Goal: Task Accomplishment & Management: Complete application form

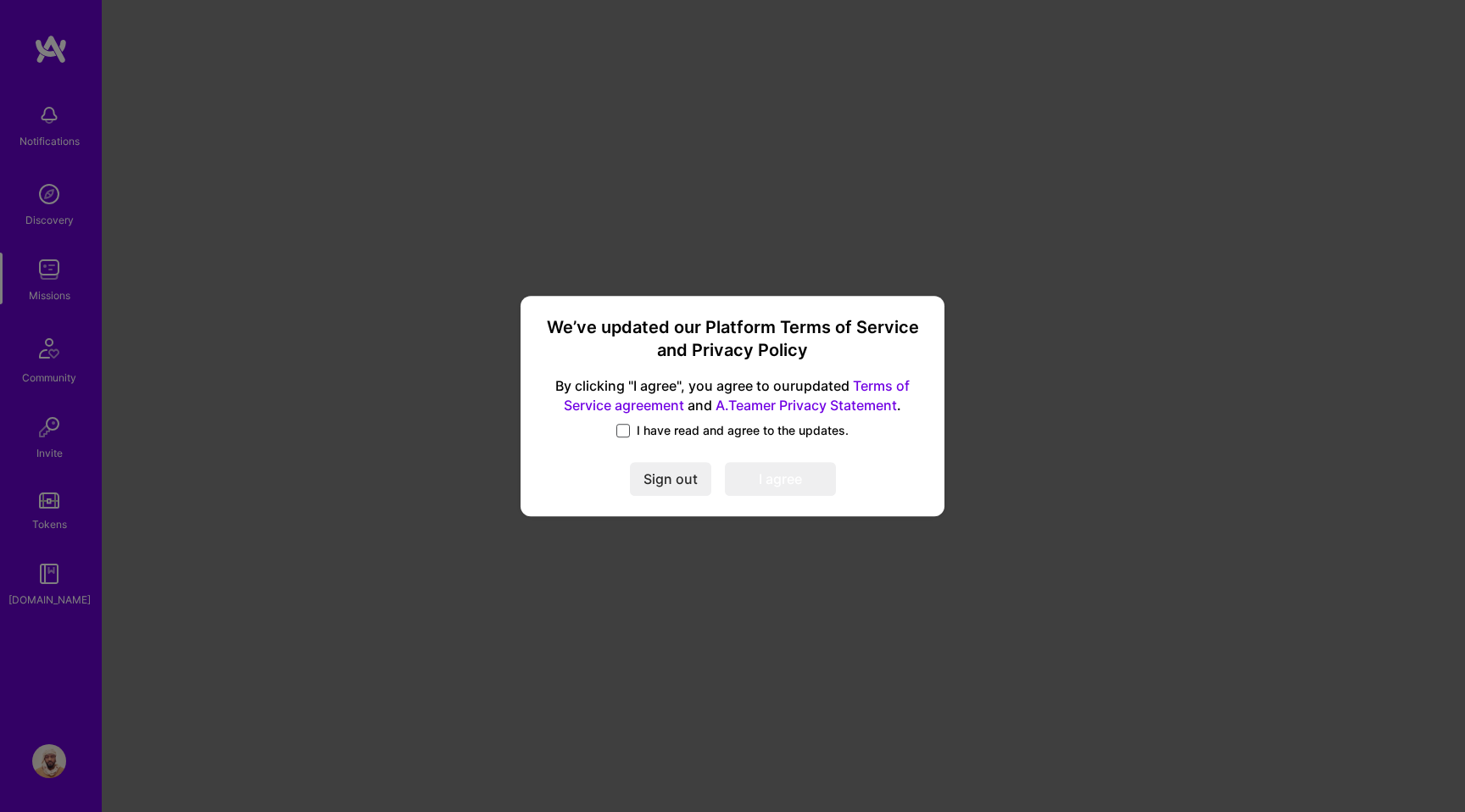
click at [618, 431] on span at bounding box center [624, 431] width 14 height 14
click at [0, 0] on input "I have read and agree to the updates." at bounding box center [0, 0] width 0 height 0
click at [818, 491] on button "I agree" at bounding box center [779, 479] width 111 height 34
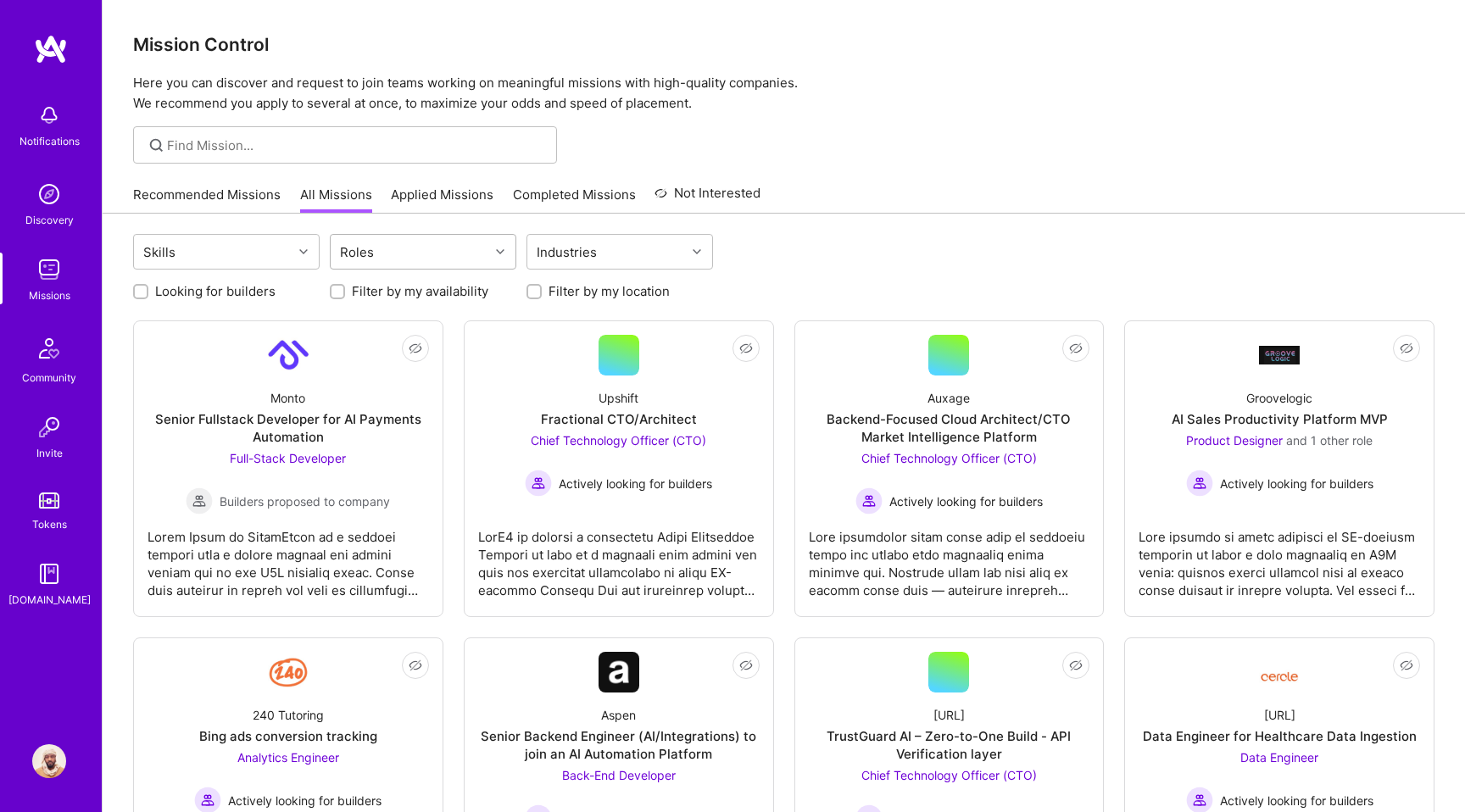
click at [453, 260] on div "Roles" at bounding box center [409, 251] width 159 height 34
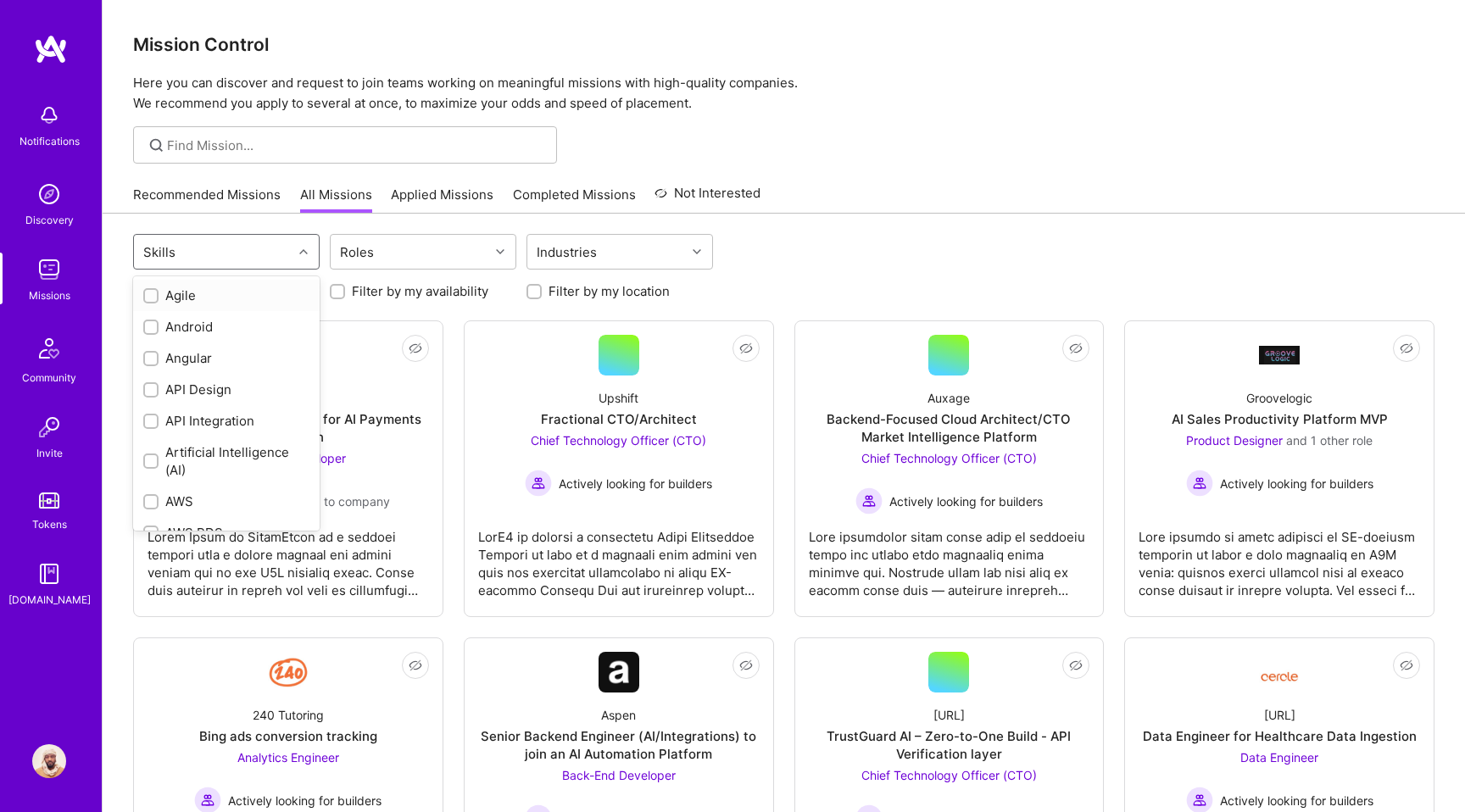
click at [304, 239] on div at bounding box center [305, 251] width 26 height 34
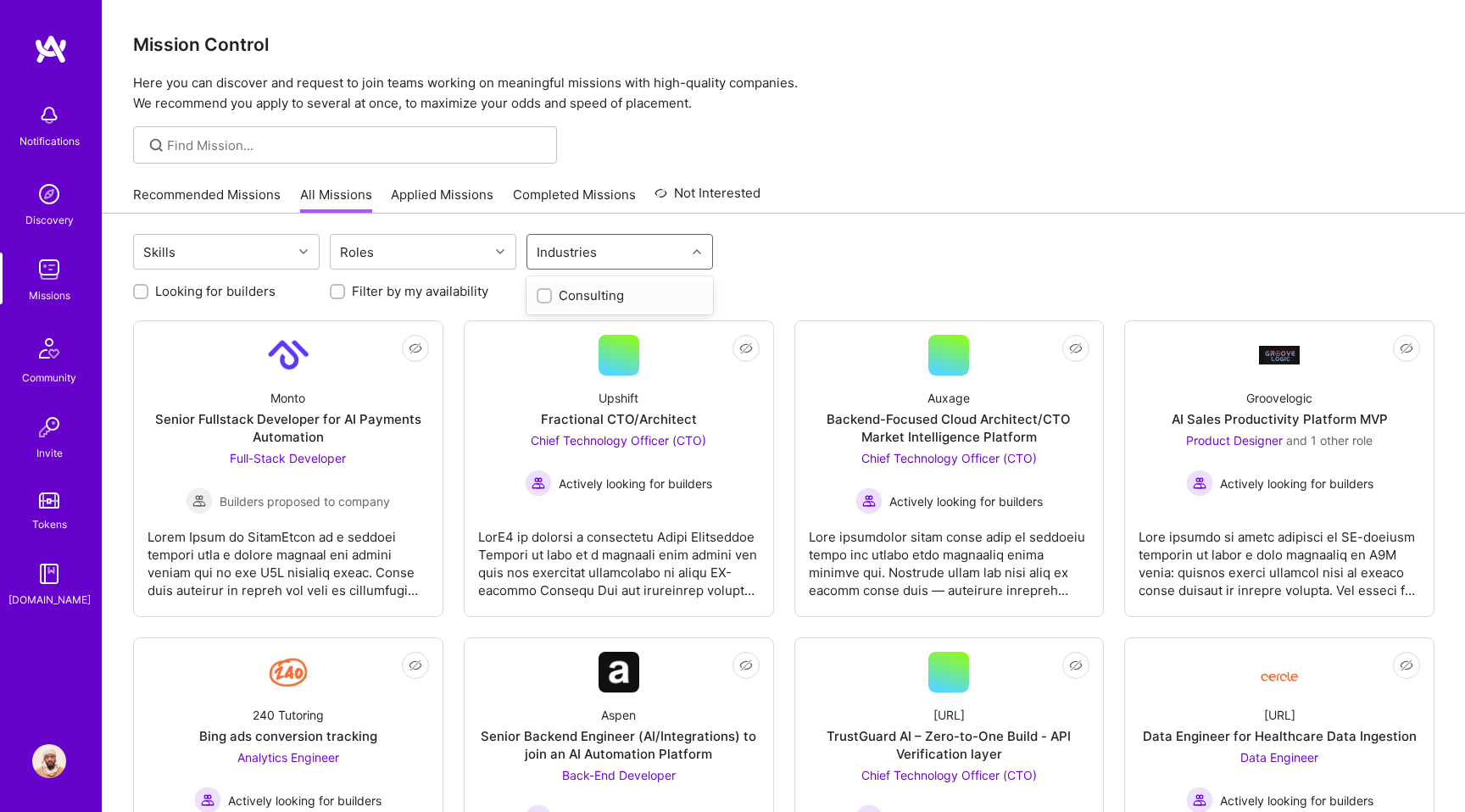
click at [573, 252] on div "Industries" at bounding box center [567, 251] width 69 height 25
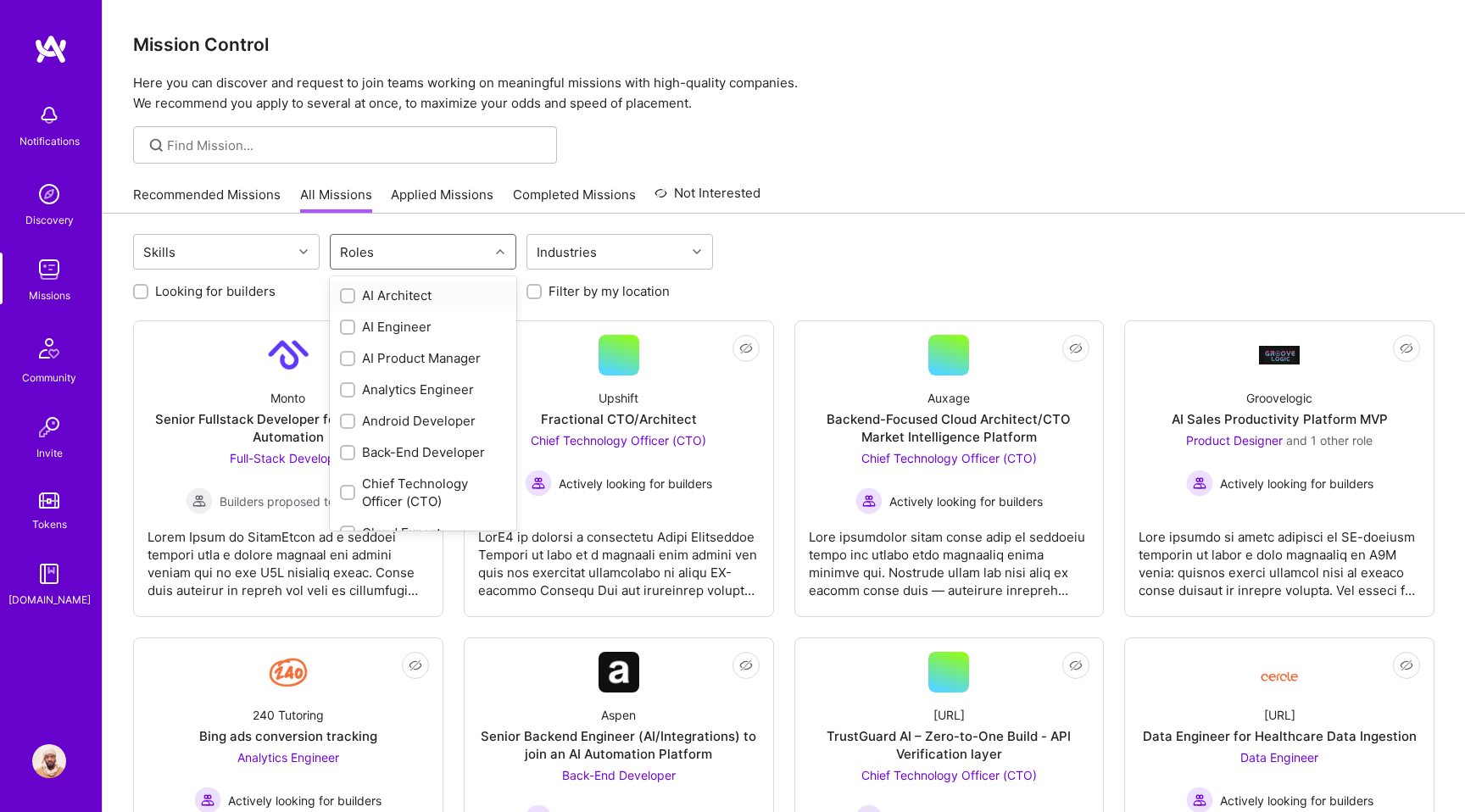
click at [463, 249] on div "Roles" at bounding box center [409, 251] width 159 height 34
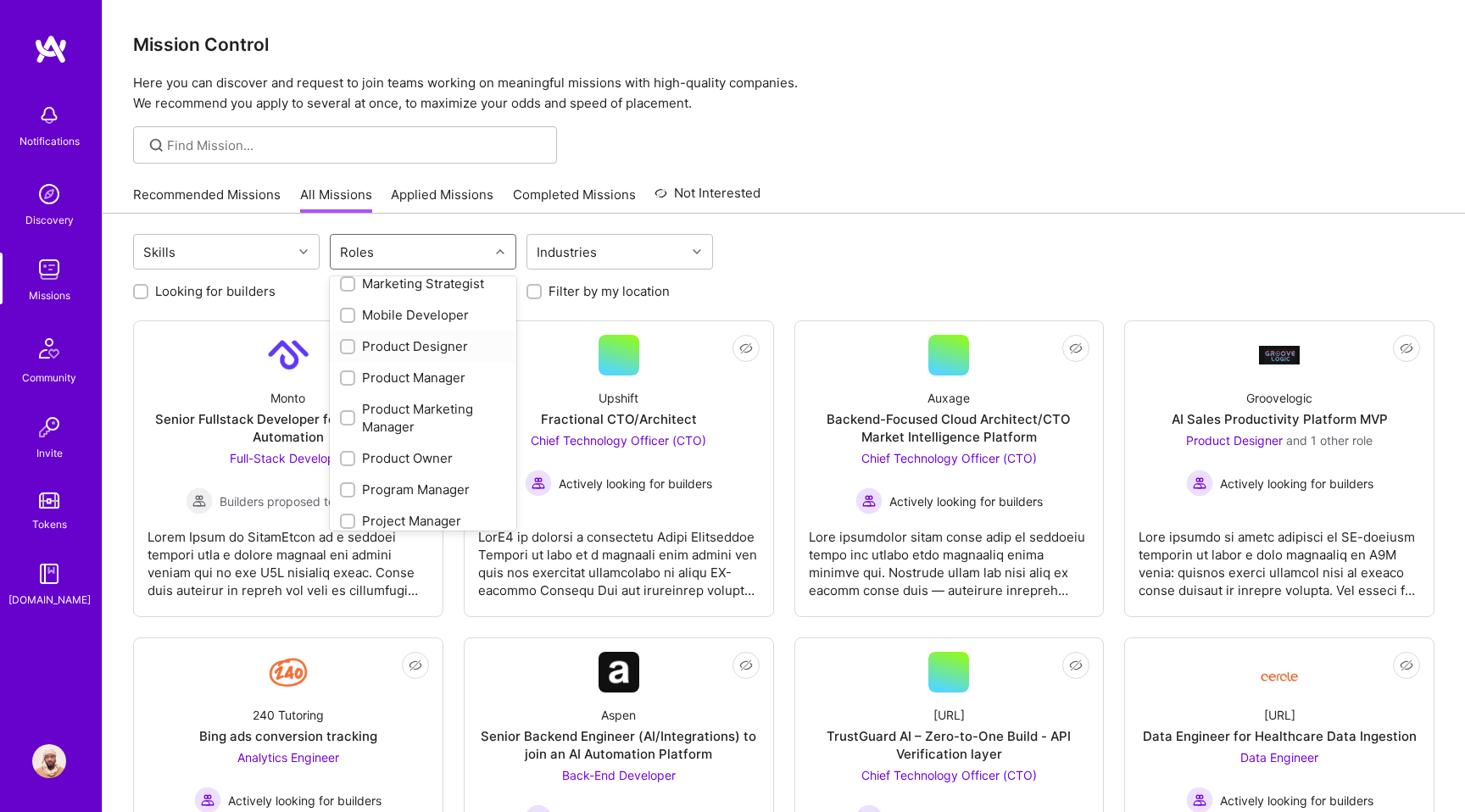
click at [419, 349] on div "Product Designer" at bounding box center [423, 346] width 167 height 18
checkbox input "true"
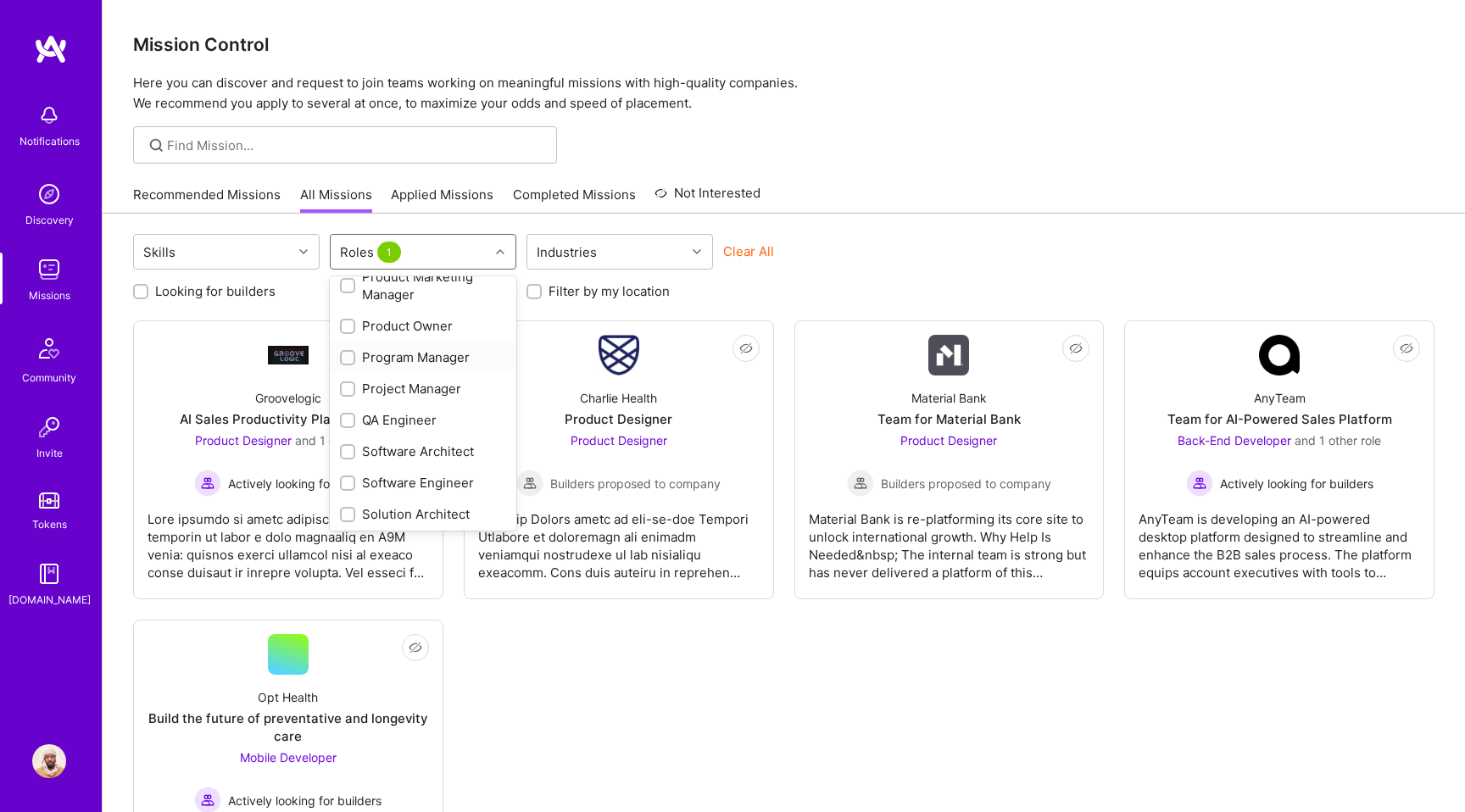
scroll to position [841, 0]
click at [403, 504] on div "UX Expert" at bounding box center [423, 512] width 167 height 18
checkbox input "true"
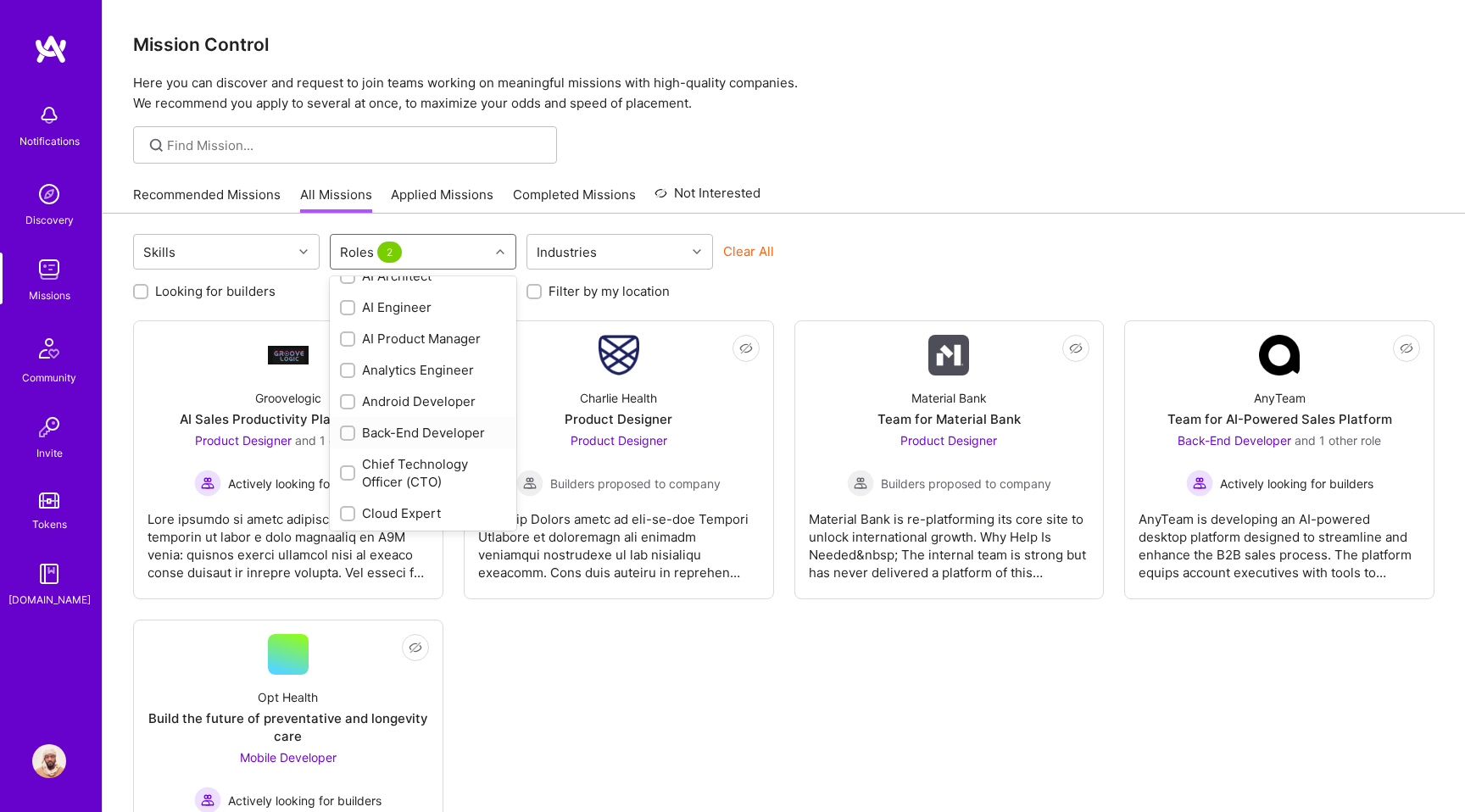
scroll to position [0, 0]
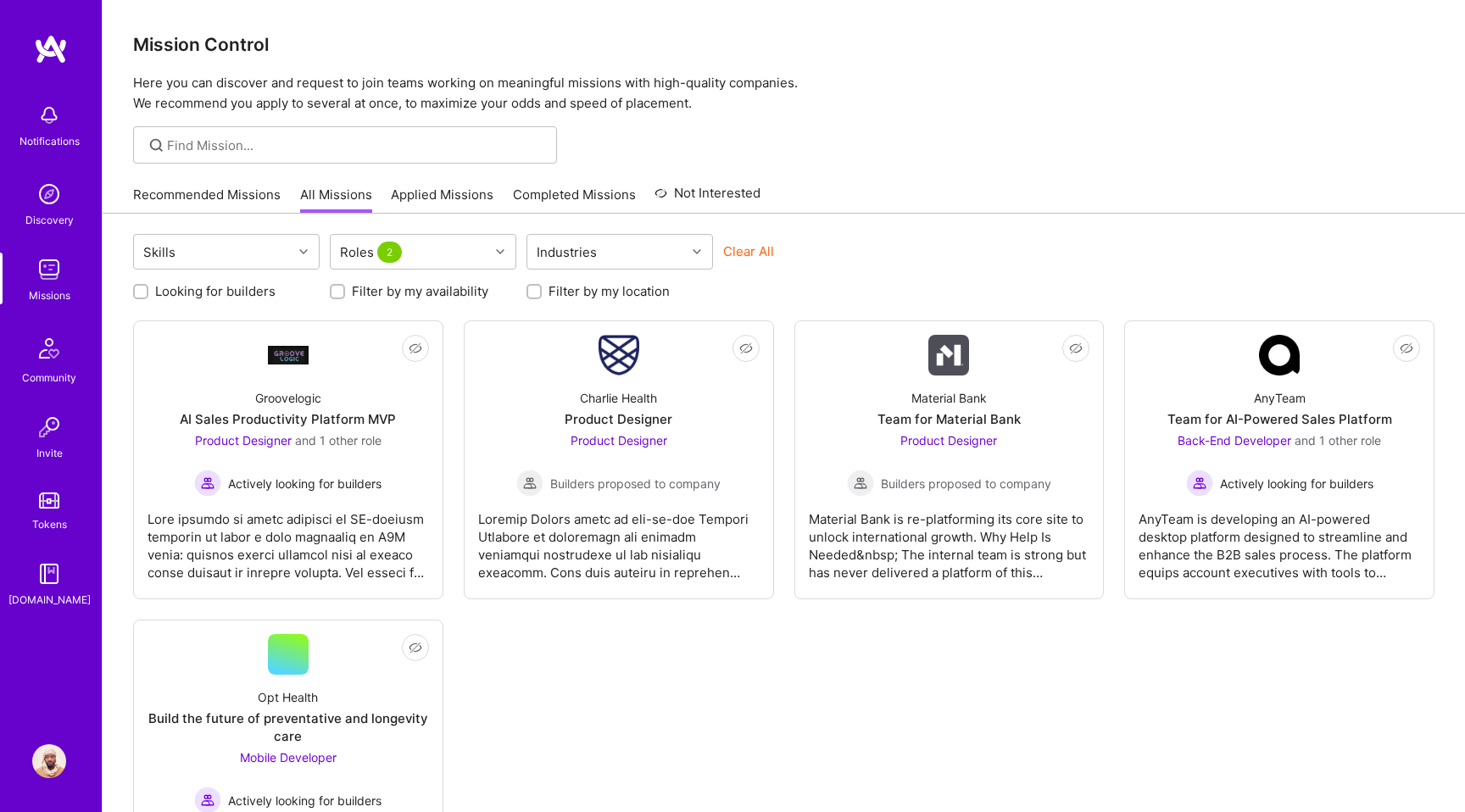
click at [739, 276] on div "Looking for builders Filter by my availability Filter by my location" at bounding box center [783, 286] width 1301 height 26
click at [672, 248] on div "Industries" at bounding box center [606, 251] width 159 height 34
click at [335, 294] on input "Filter by my availability" at bounding box center [339, 292] width 12 height 12
checkbox input "true"
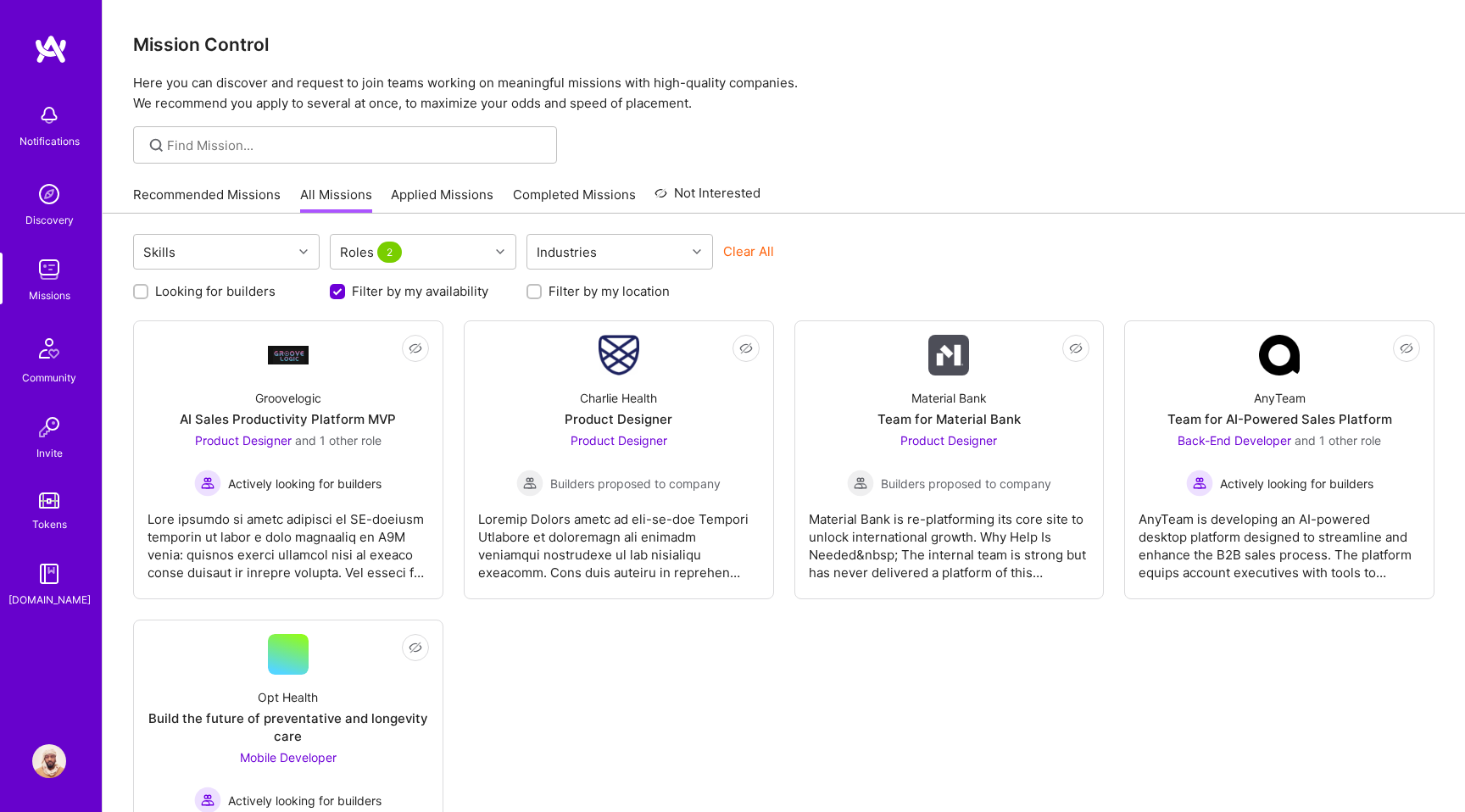
click at [535, 293] on input "Filter by my location" at bounding box center [536, 292] width 12 height 12
checkbox input "true"
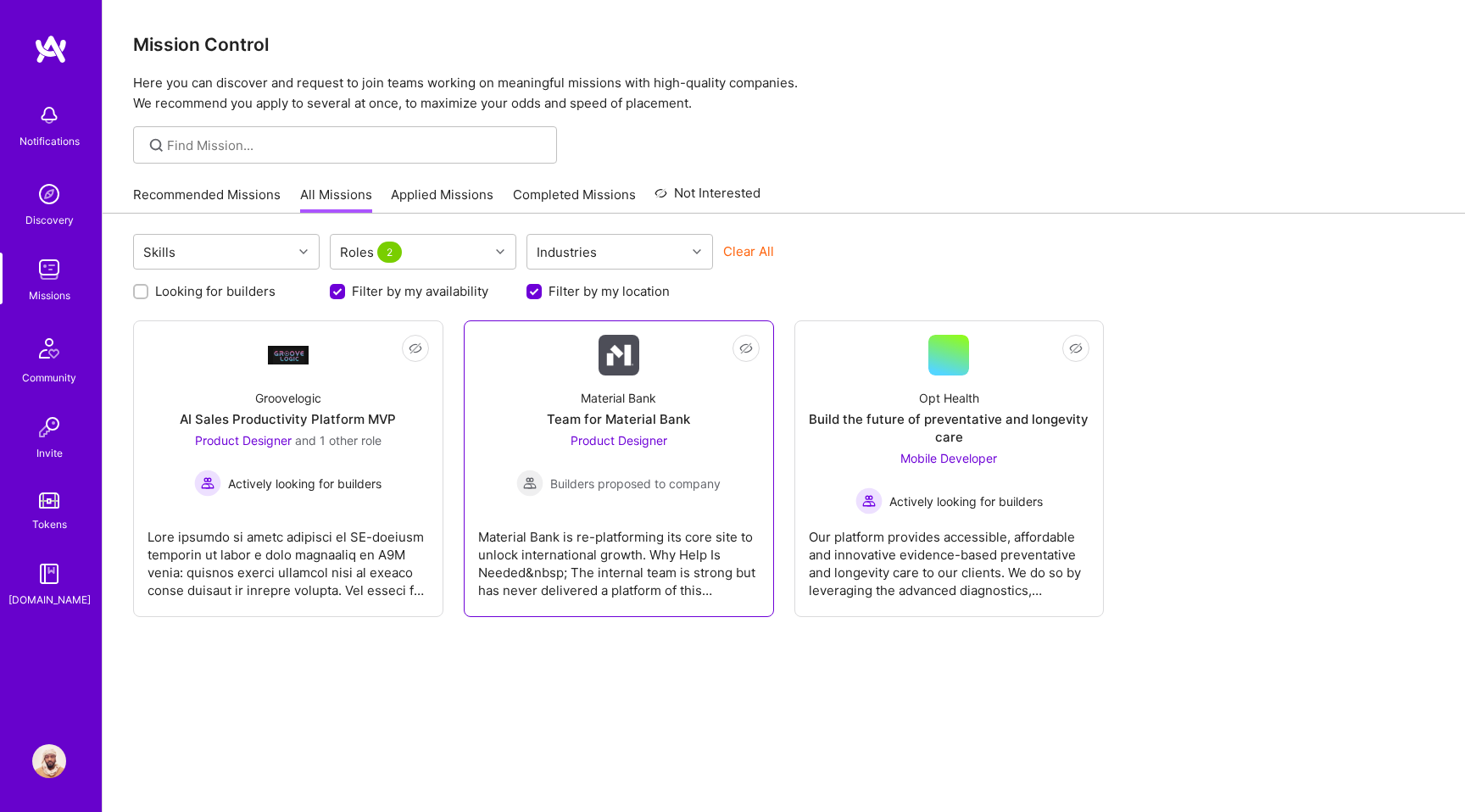
click at [631, 426] on div "Team for Material Bank" at bounding box center [619, 419] width 144 height 18
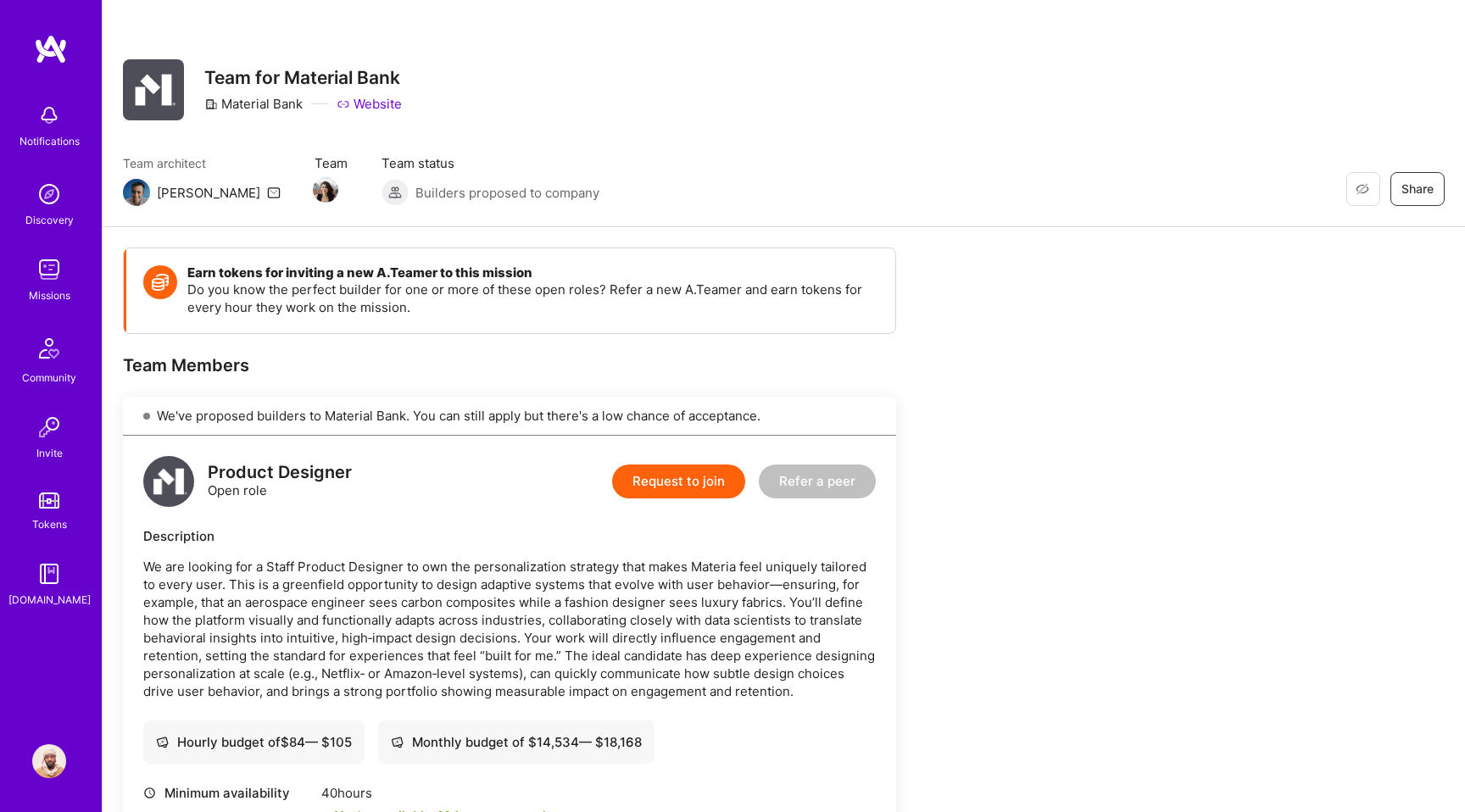
scroll to position [6, 0]
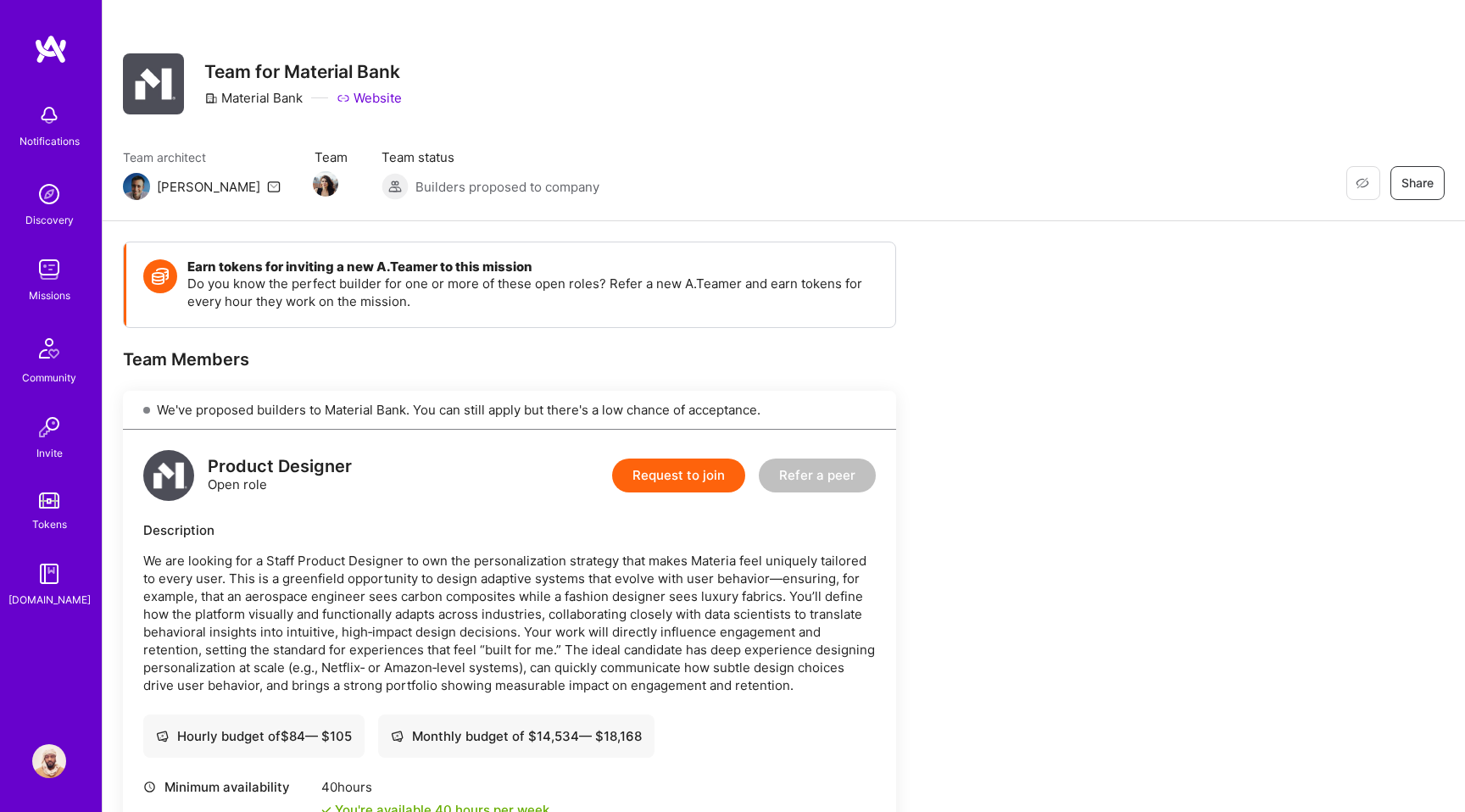
click at [375, 97] on link "Website" at bounding box center [368, 98] width 65 height 18
click at [679, 482] on button "Request to join" at bounding box center [678, 476] width 133 height 34
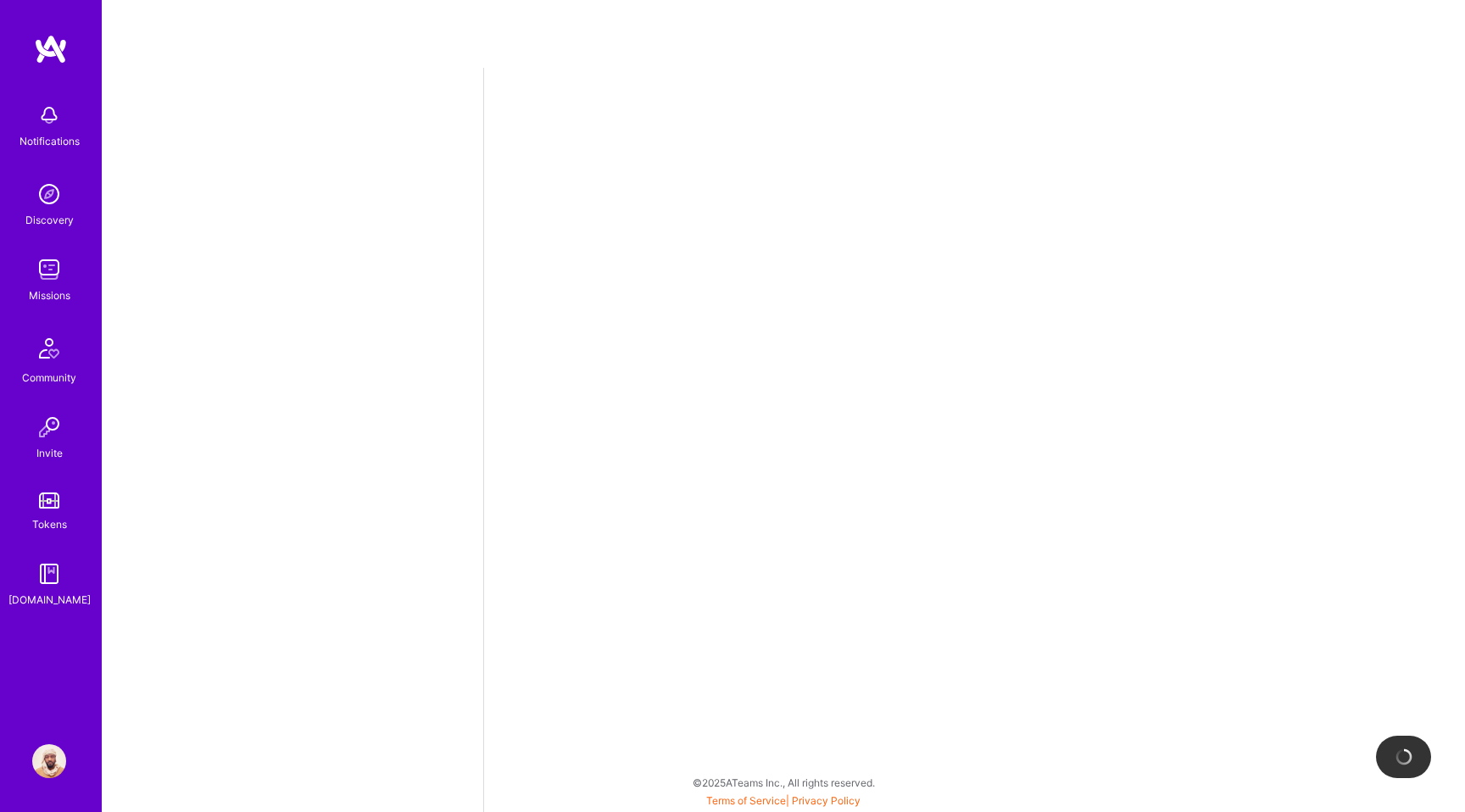
select select "AE"
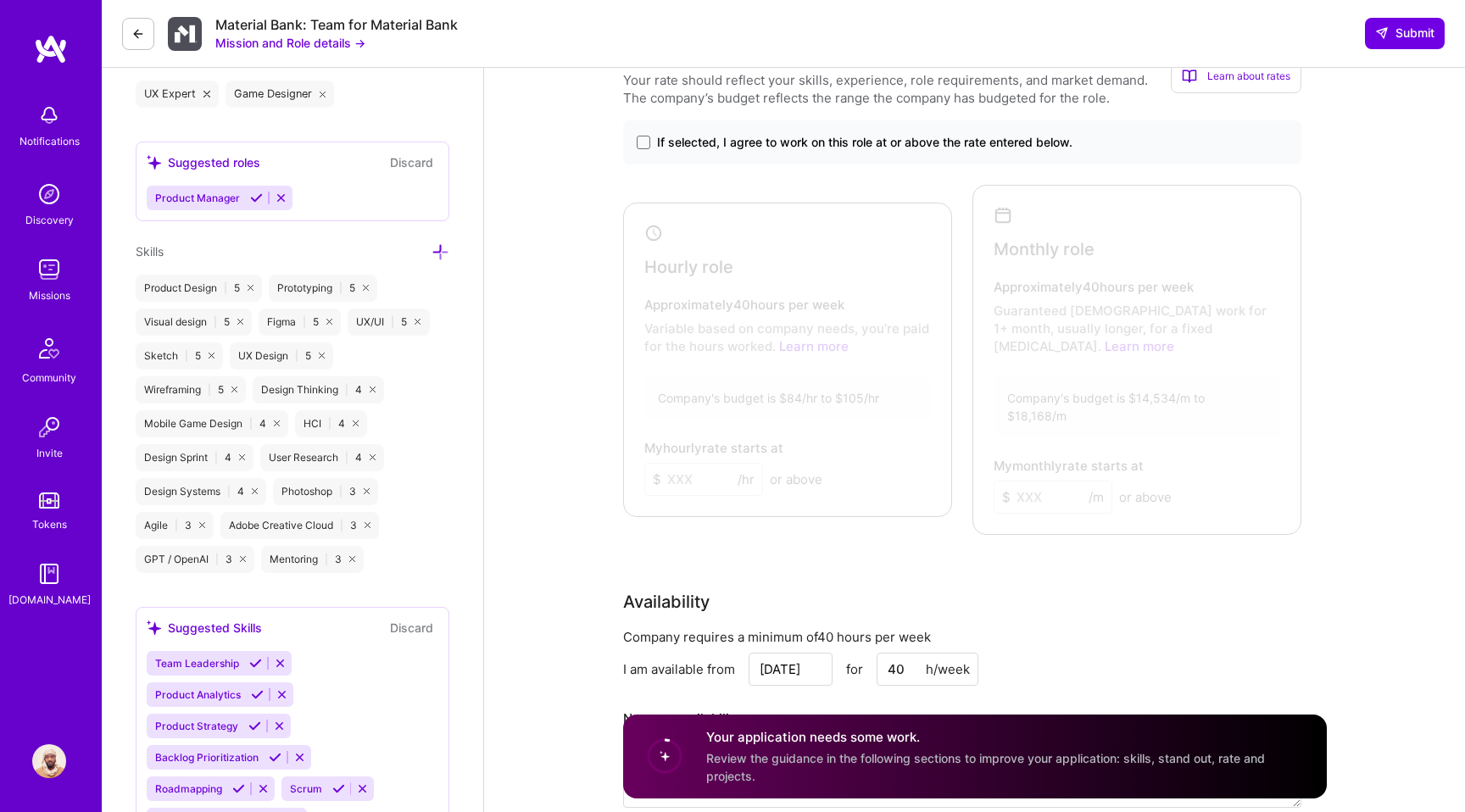
scroll to position [1000, 0]
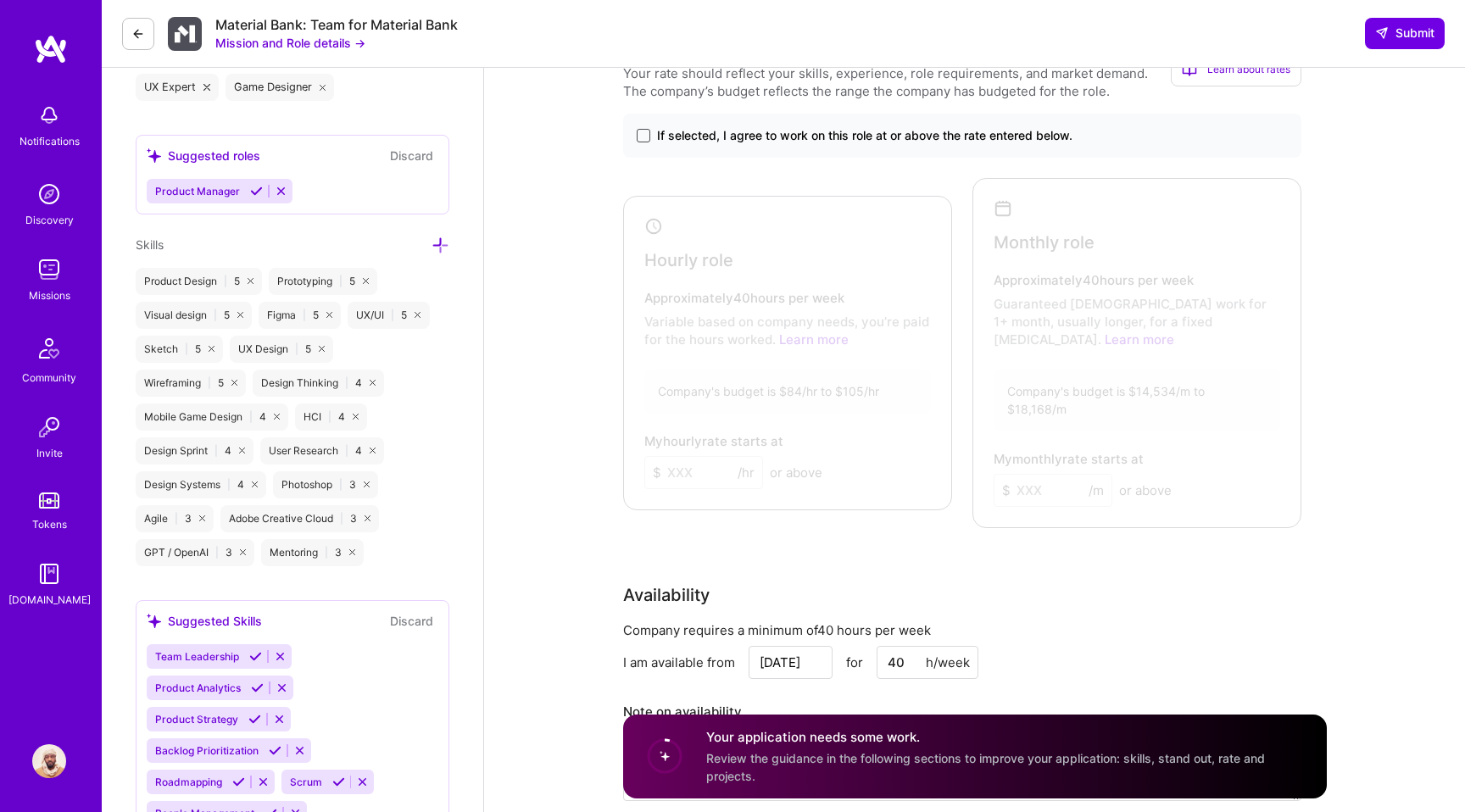
click at [645, 137] on span at bounding box center [644, 136] width 14 height 14
click at [0, 0] on input "If selected, I agree to work on this role at or above the rate entered below." at bounding box center [0, 0] width 0 height 0
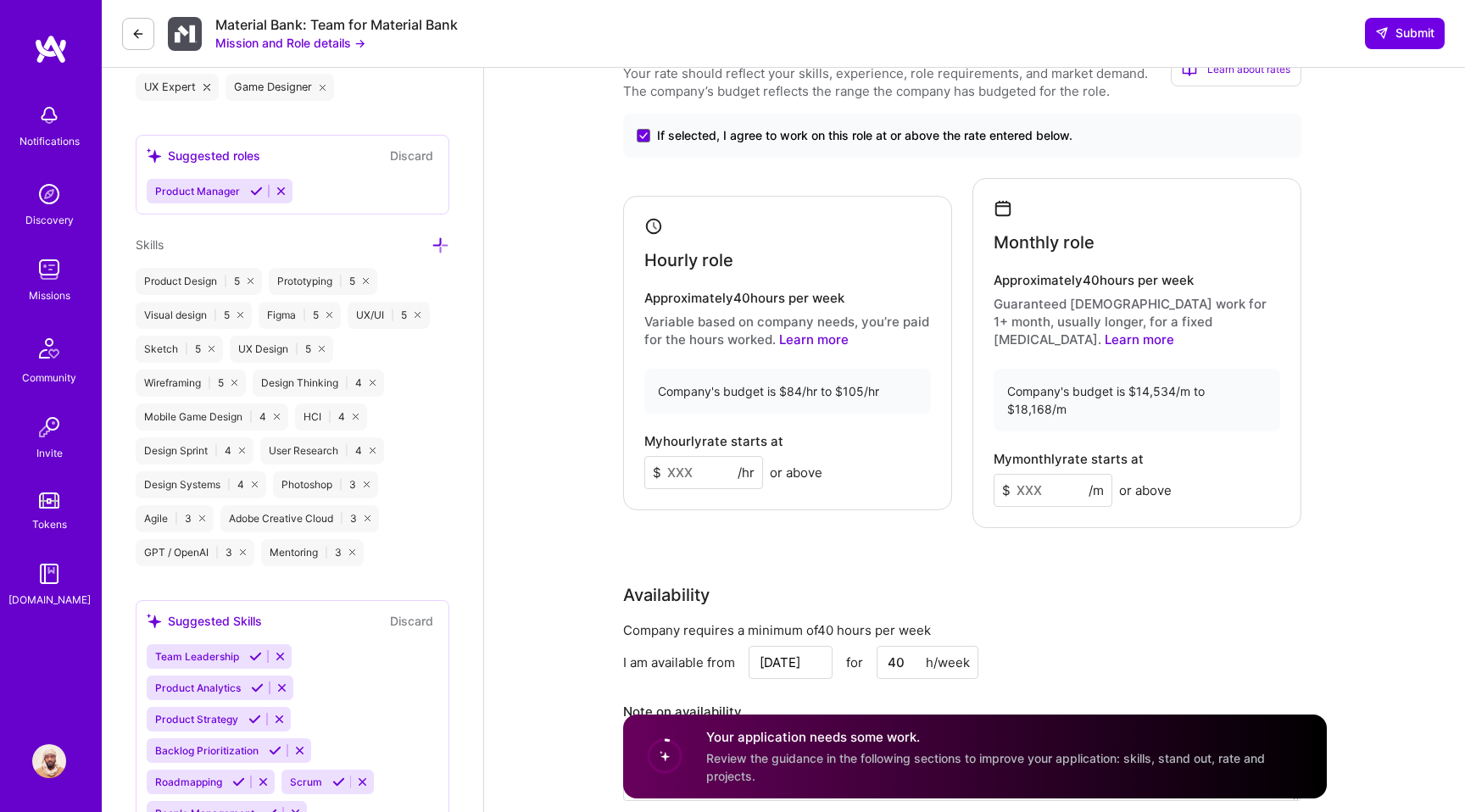
click at [706, 465] on input at bounding box center [704, 472] width 119 height 33
type input "8"
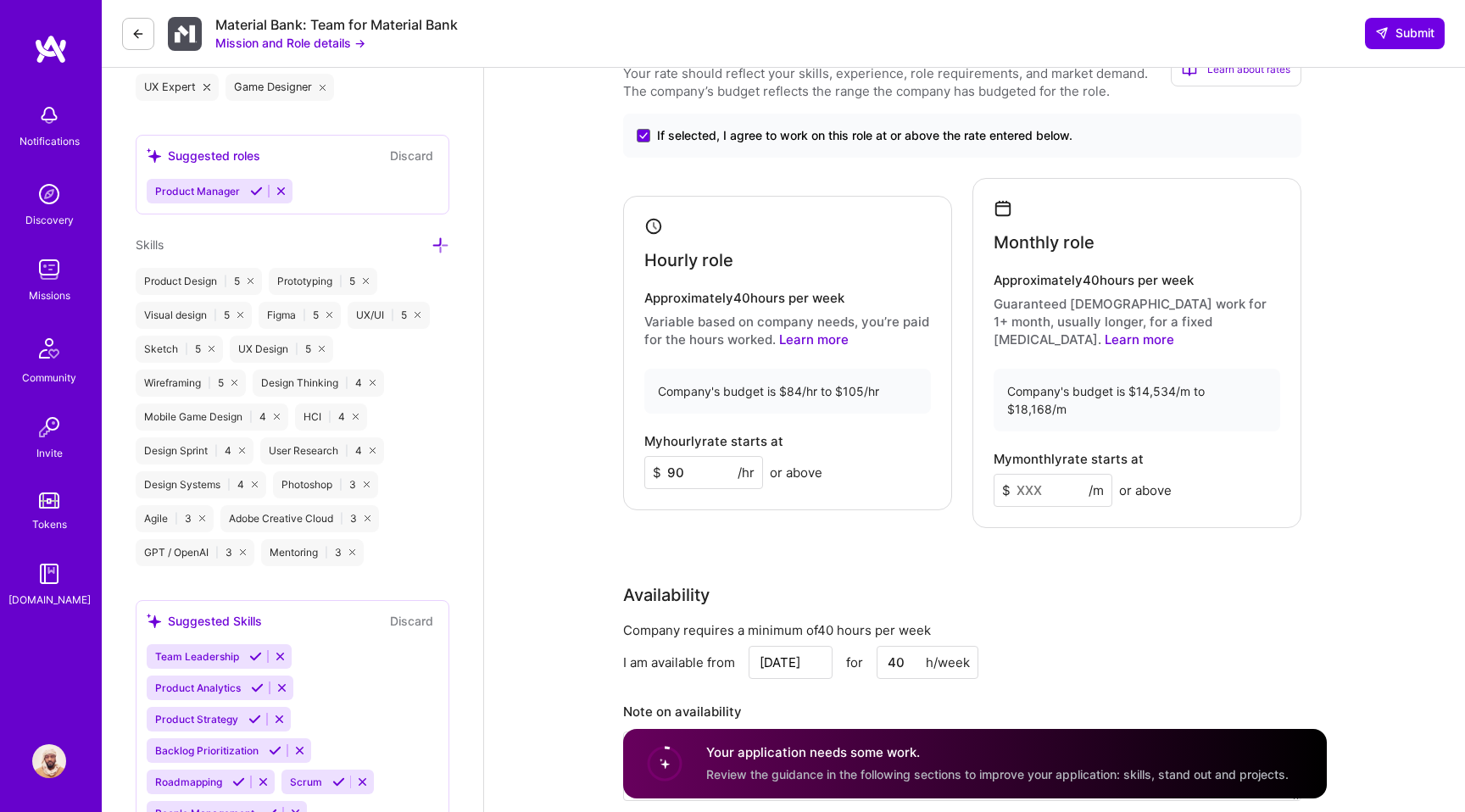
type input "9"
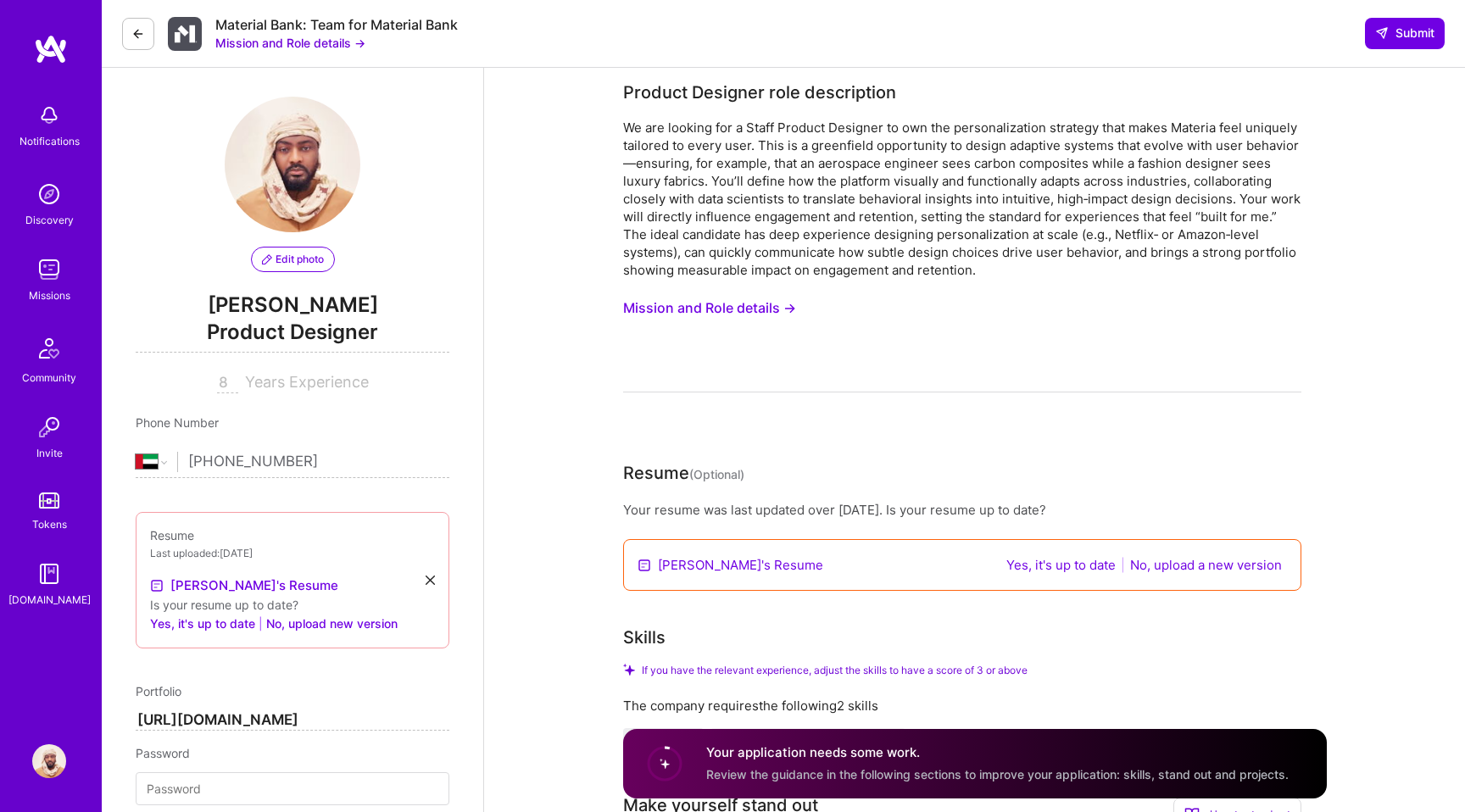
scroll to position [0, 0]
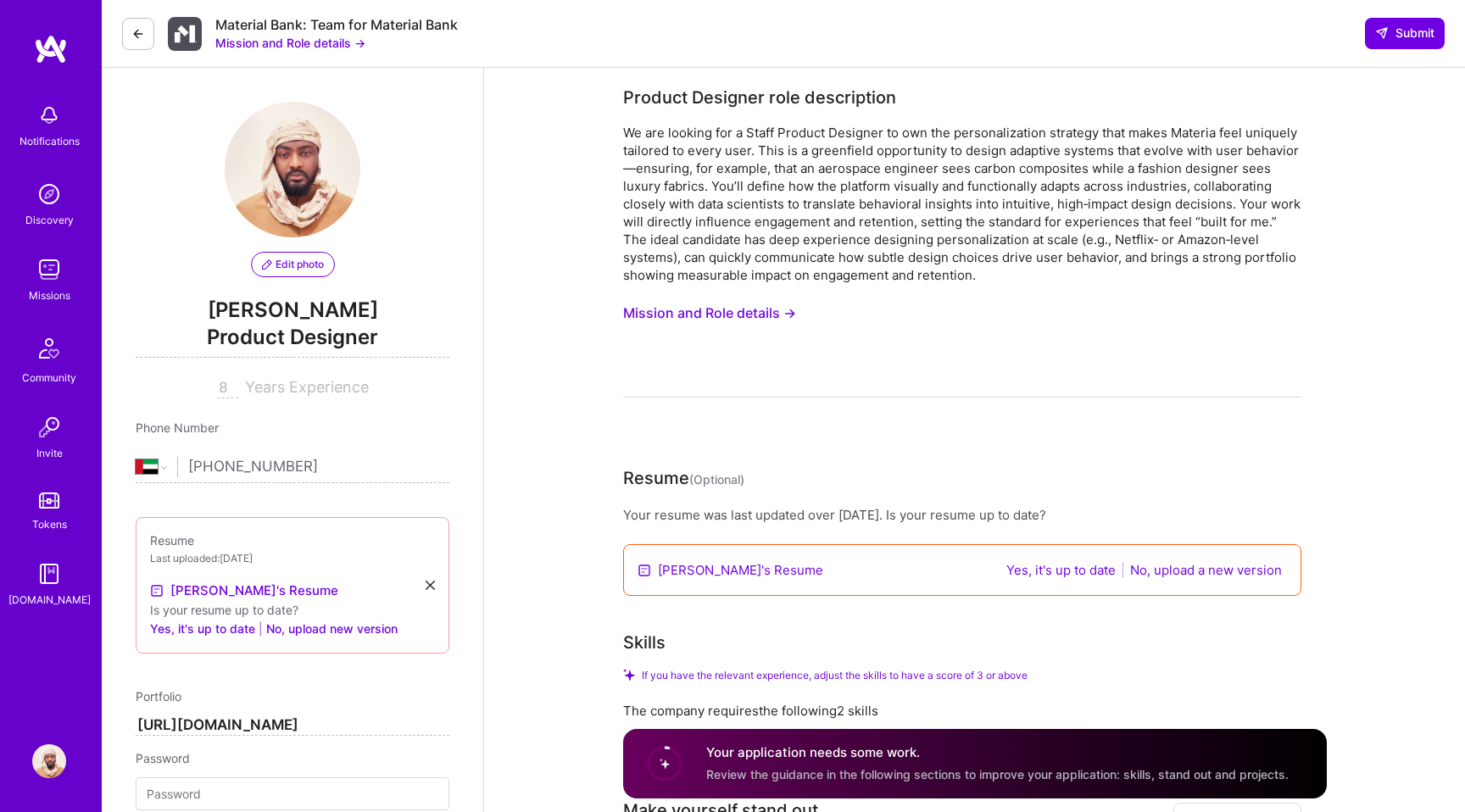
type input "85"
click at [133, 31] on icon at bounding box center [139, 34] width 14 height 14
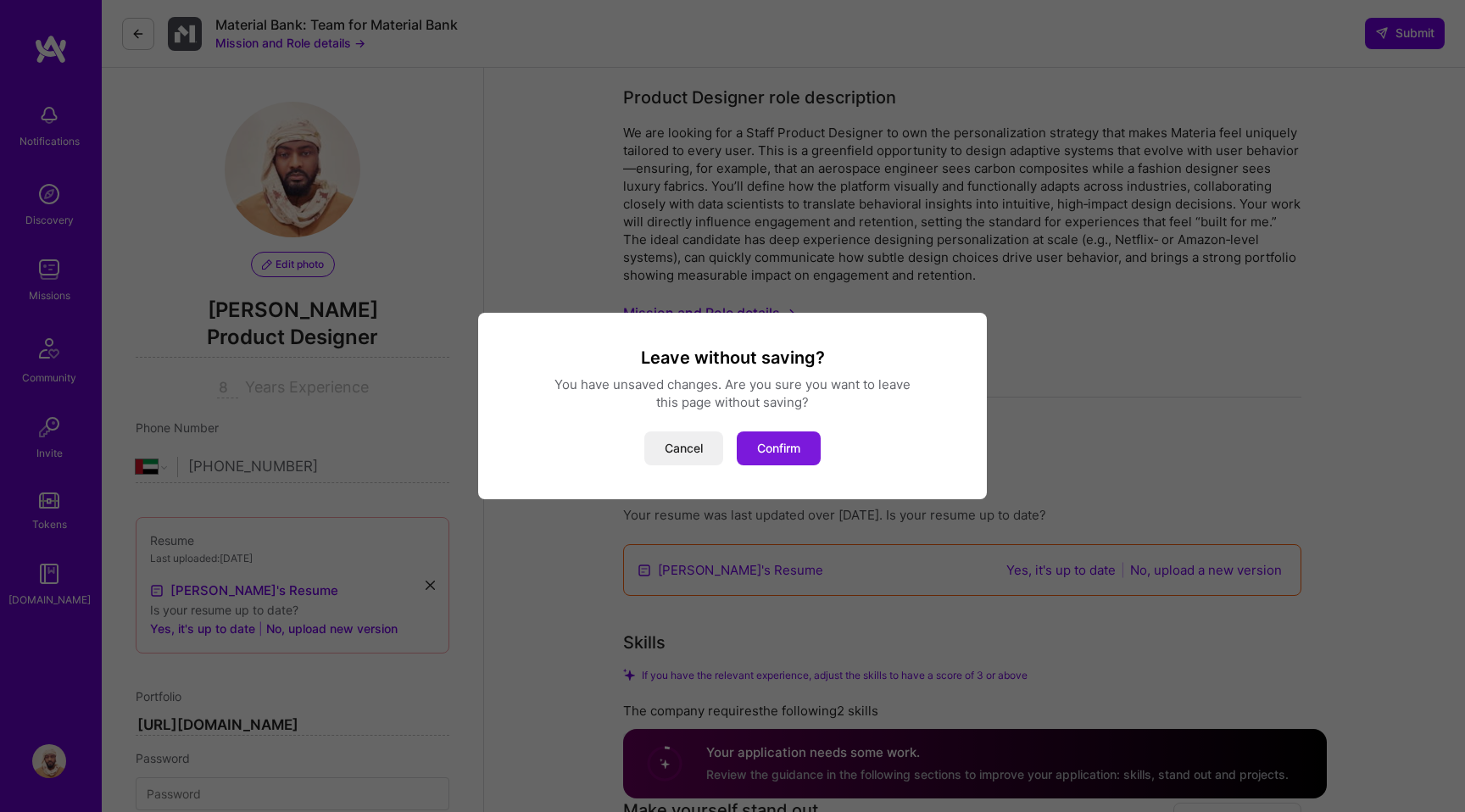
click at [786, 443] on button "Confirm" at bounding box center [778, 448] width 84 height 34
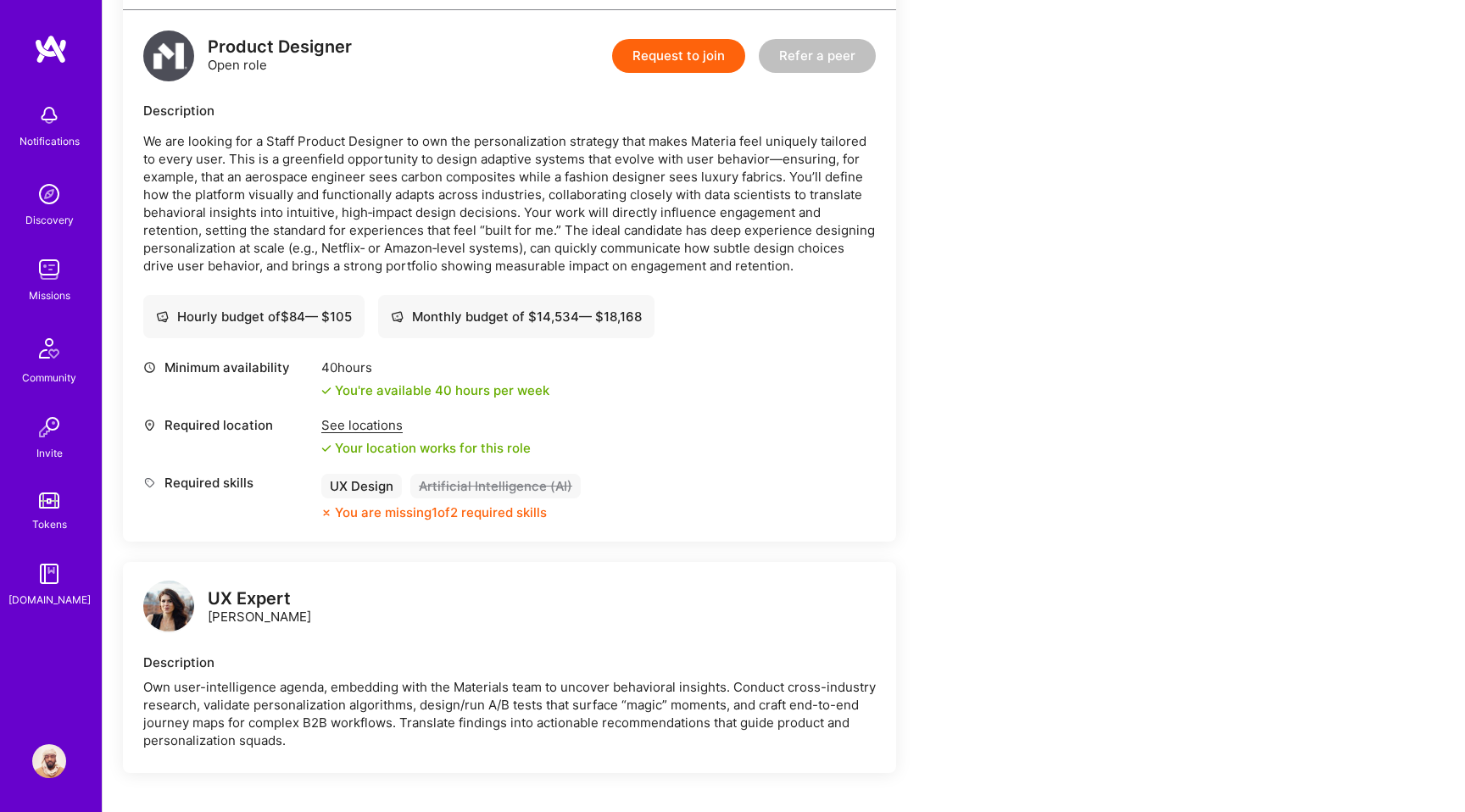
scroll to position [928, 0]
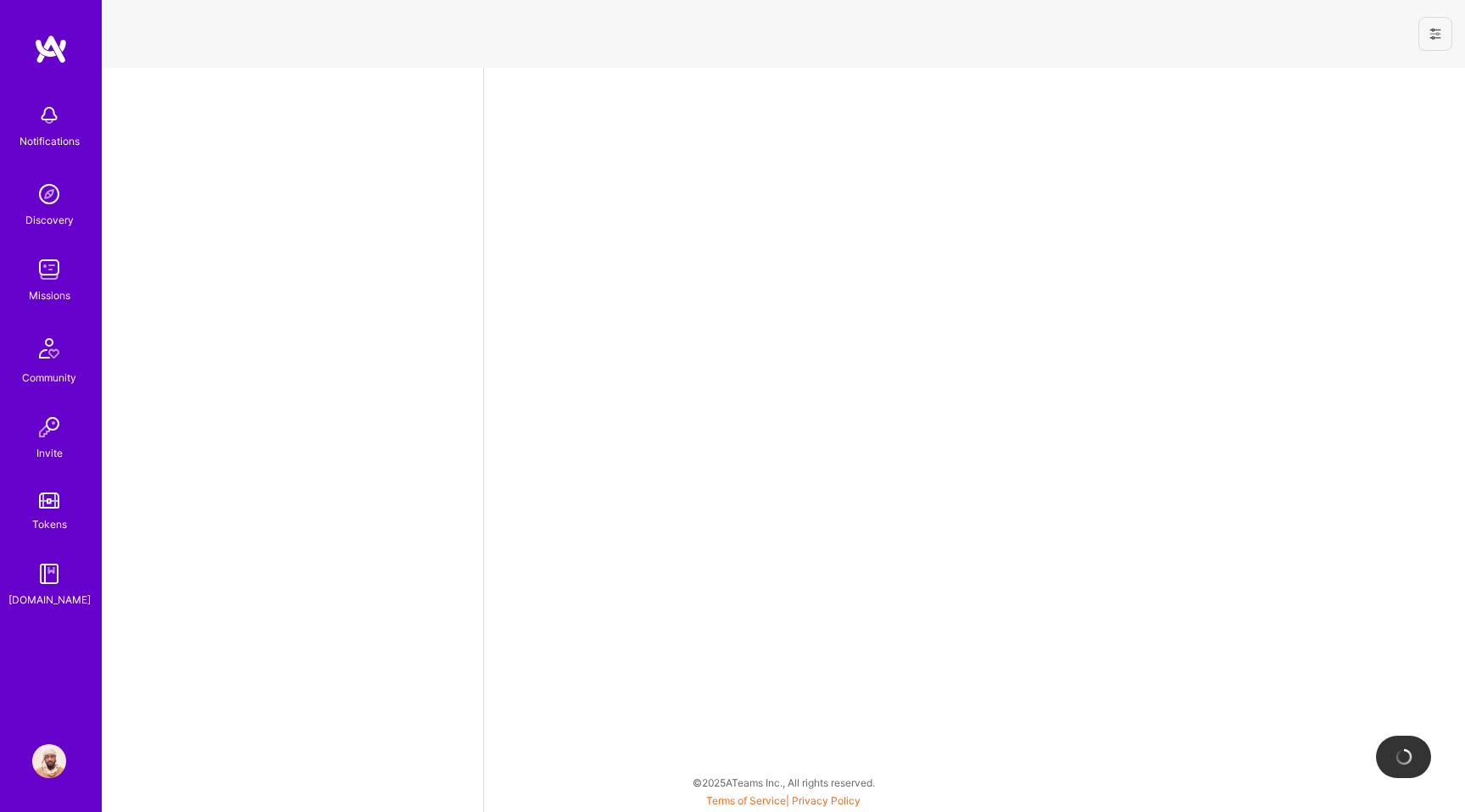
select select "AE"
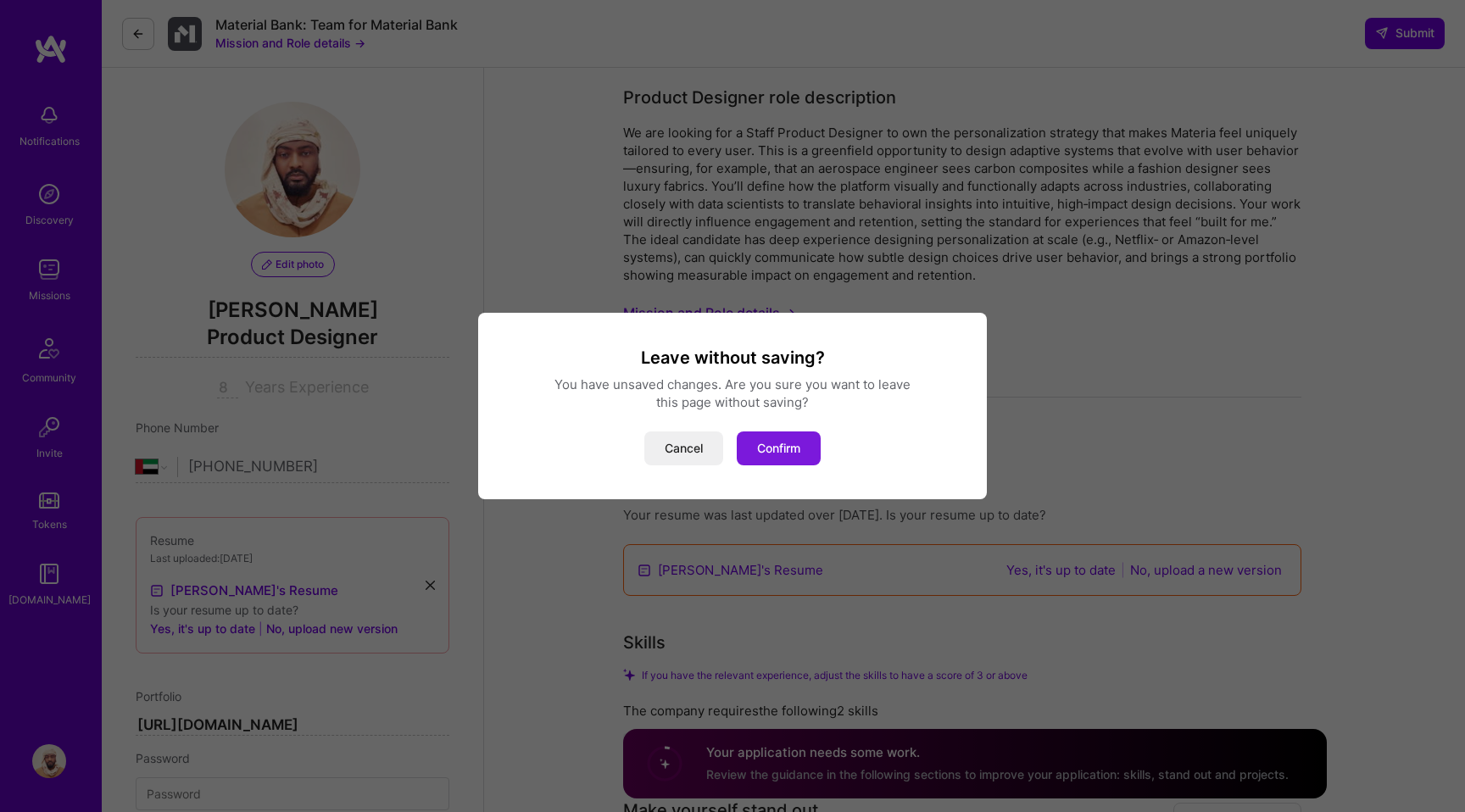
click at [754, 447] on button "Confirm" at bounding box center [778, 448] width 84 height 34
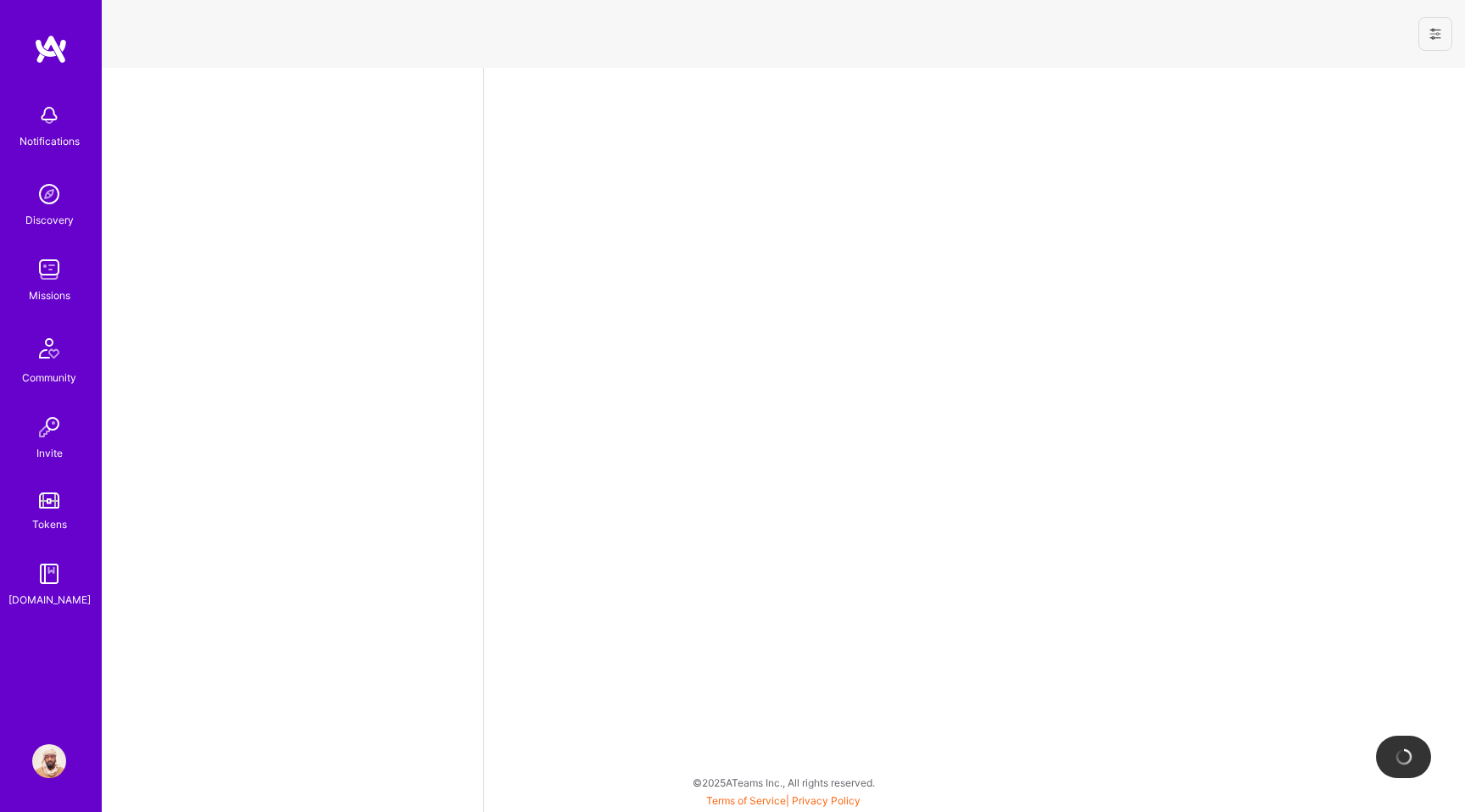
select select "AE"
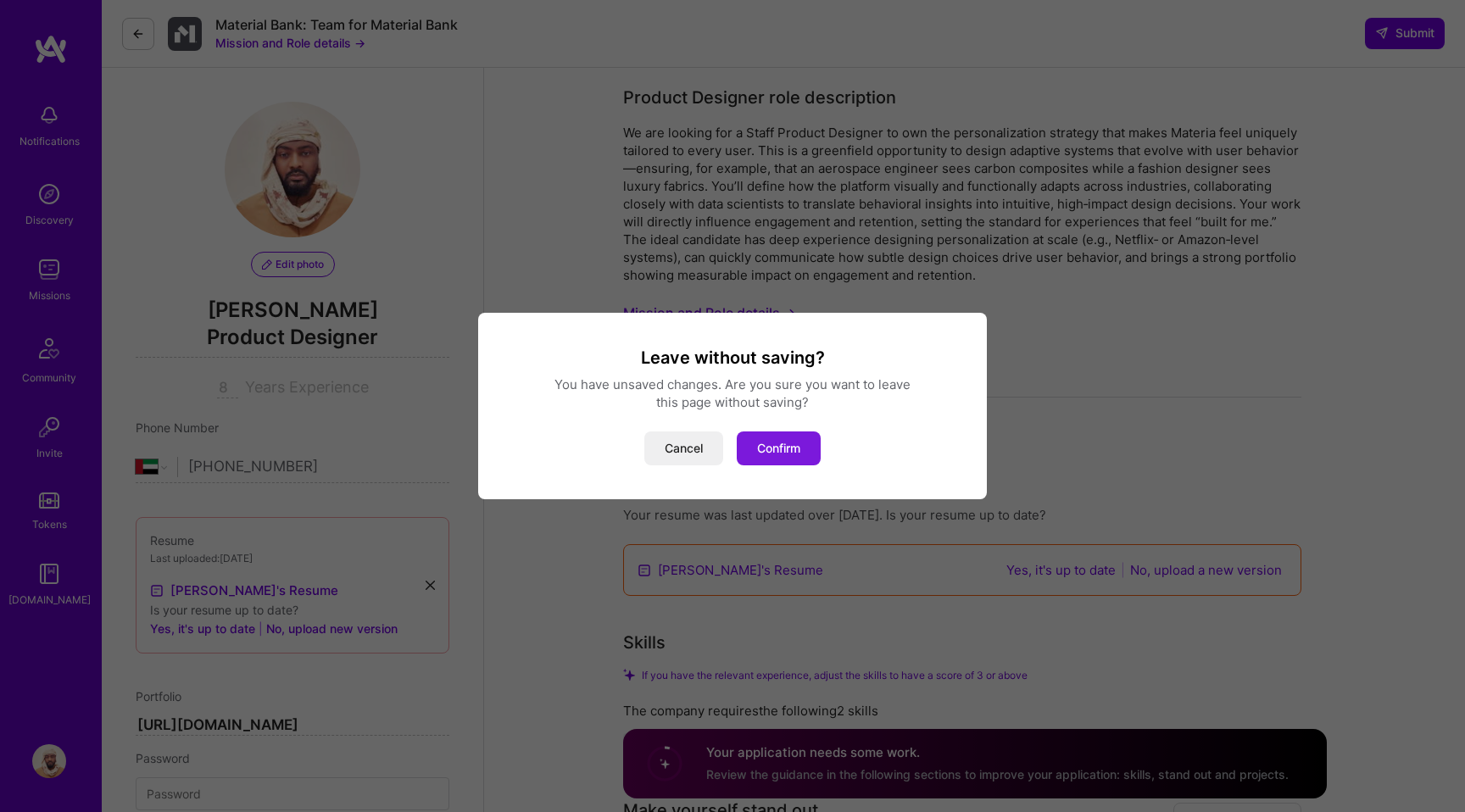
click at [753, 448] on button "Confirm" at bounding box center [778, 448] width 84 height 34
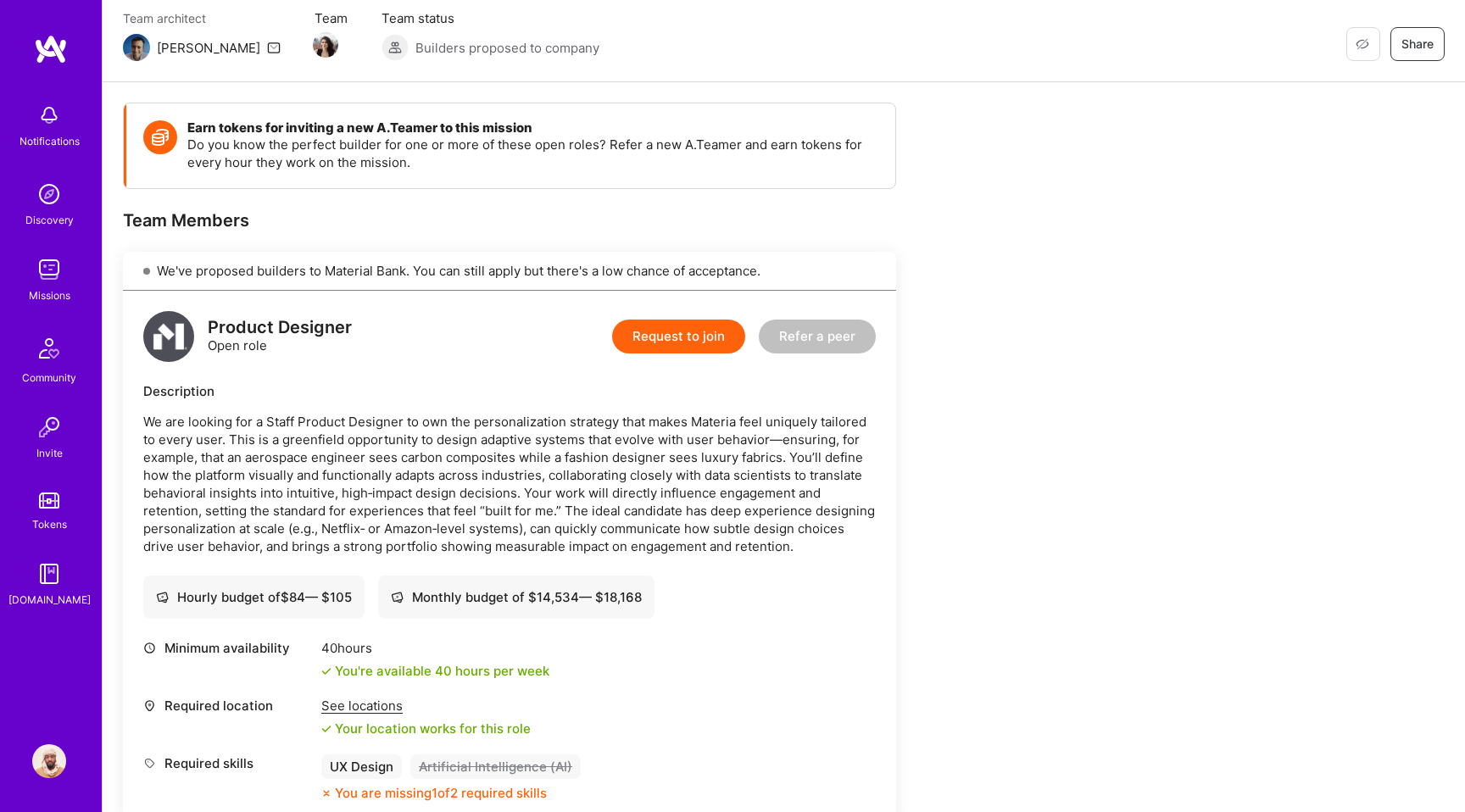
scroll to position [152, 0]
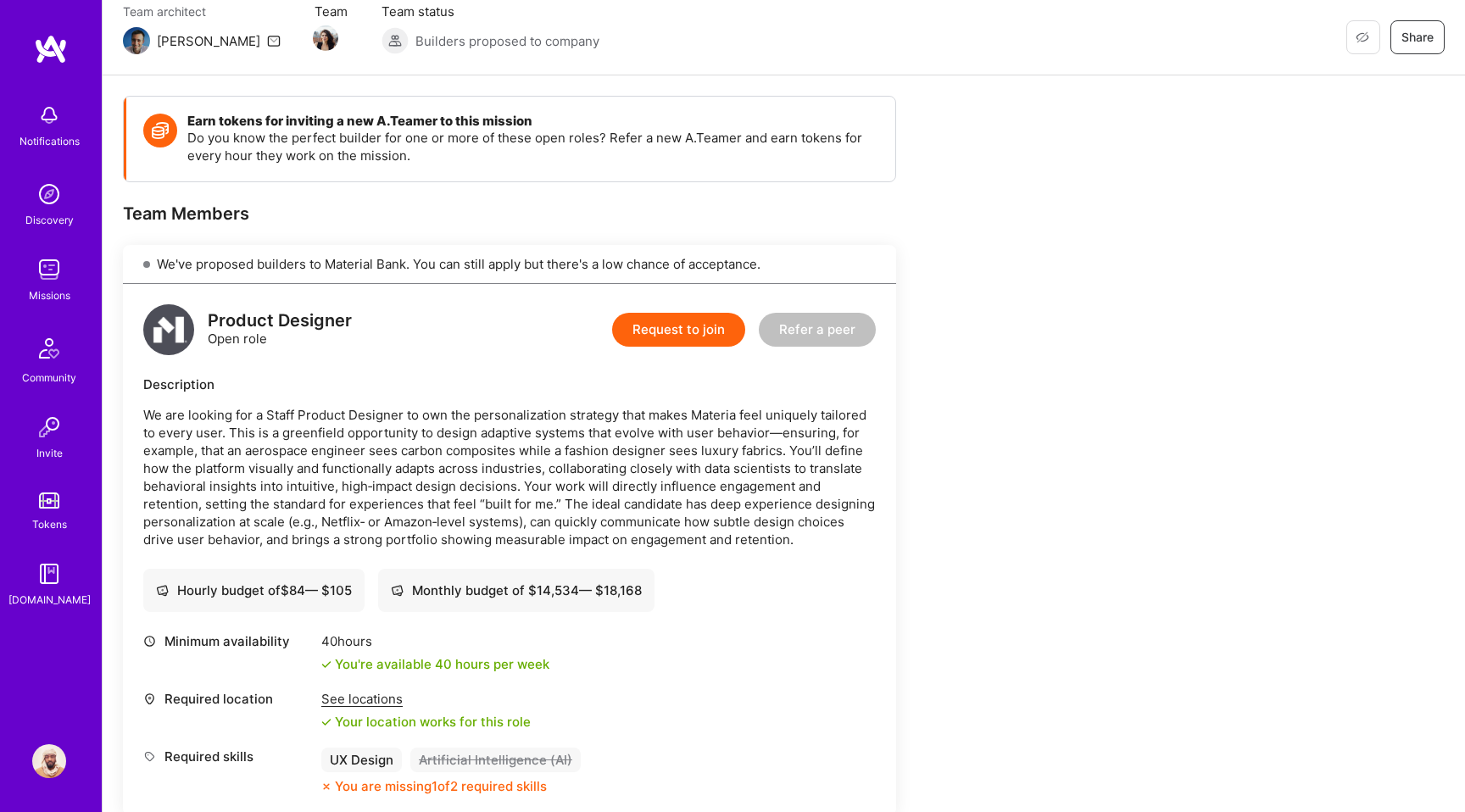
click at [47, 268] on img at bounding box center [49, 269] width 34 height 34
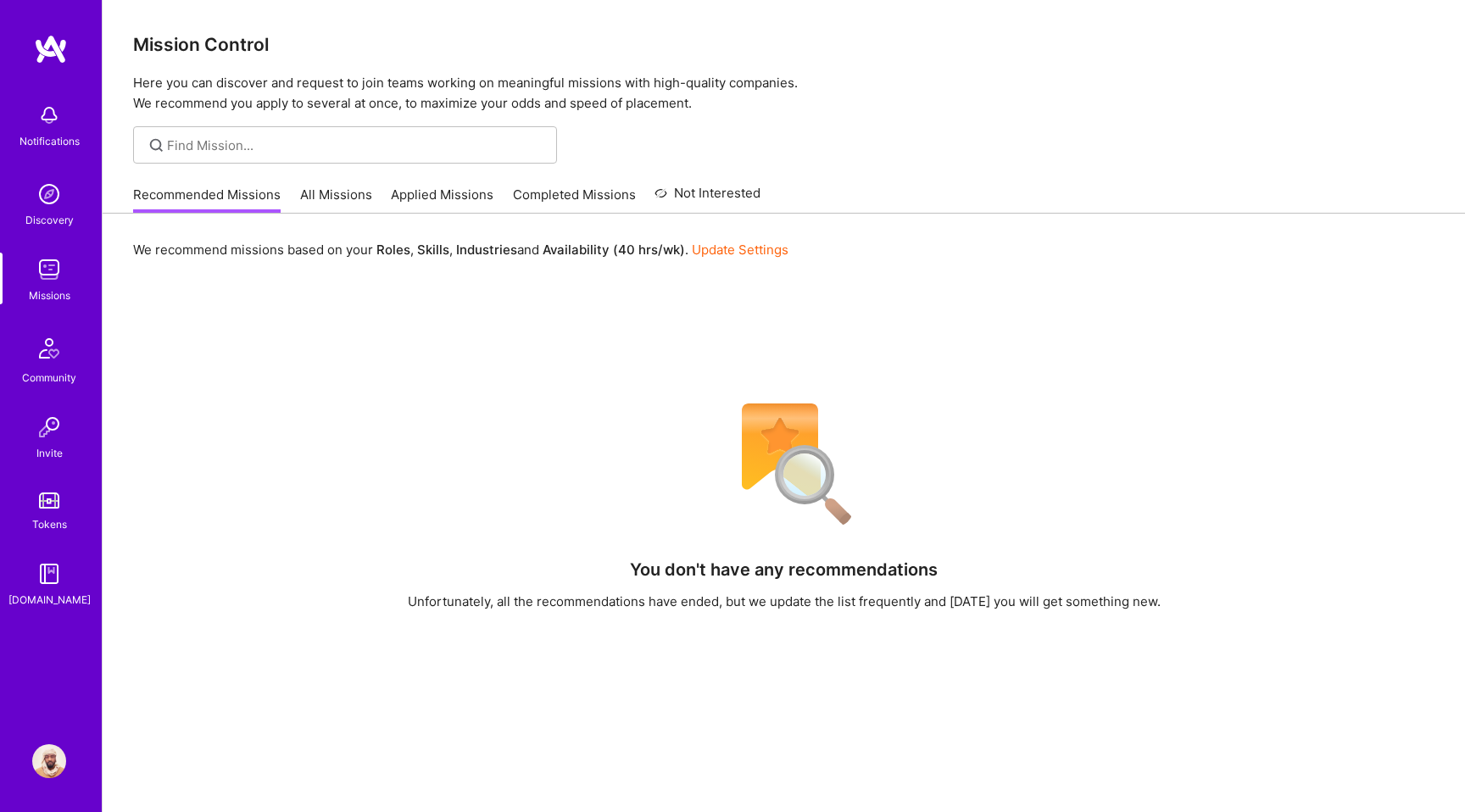
click at [348, 197] on link "All Missions" at bounding box center [336, 200] width 72 height 28
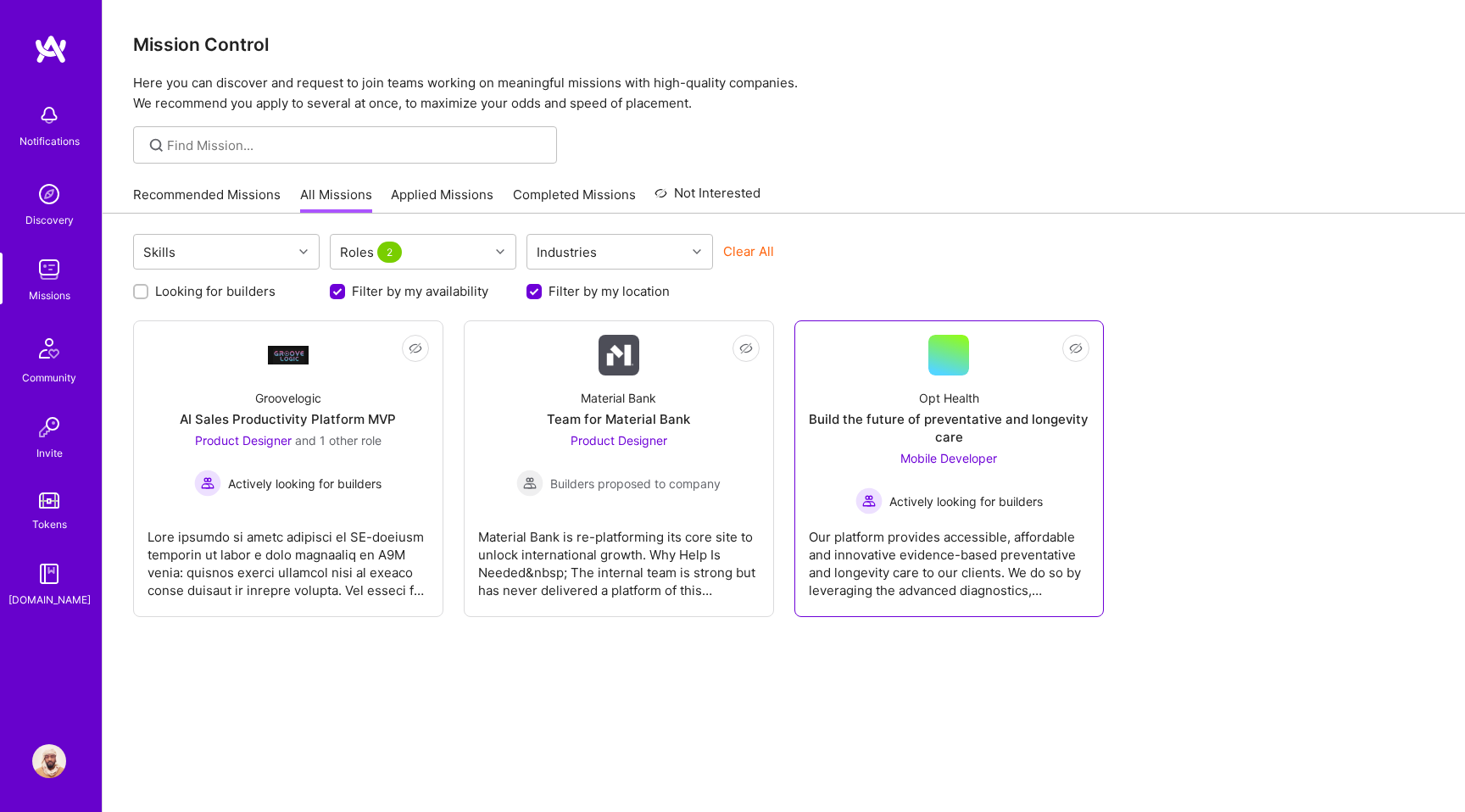
click at [1004, 400] on div "Opt Health Build the future of preventative and longevity care Mobile Developer…" at bounding box center [950, 444] width 281 height 139
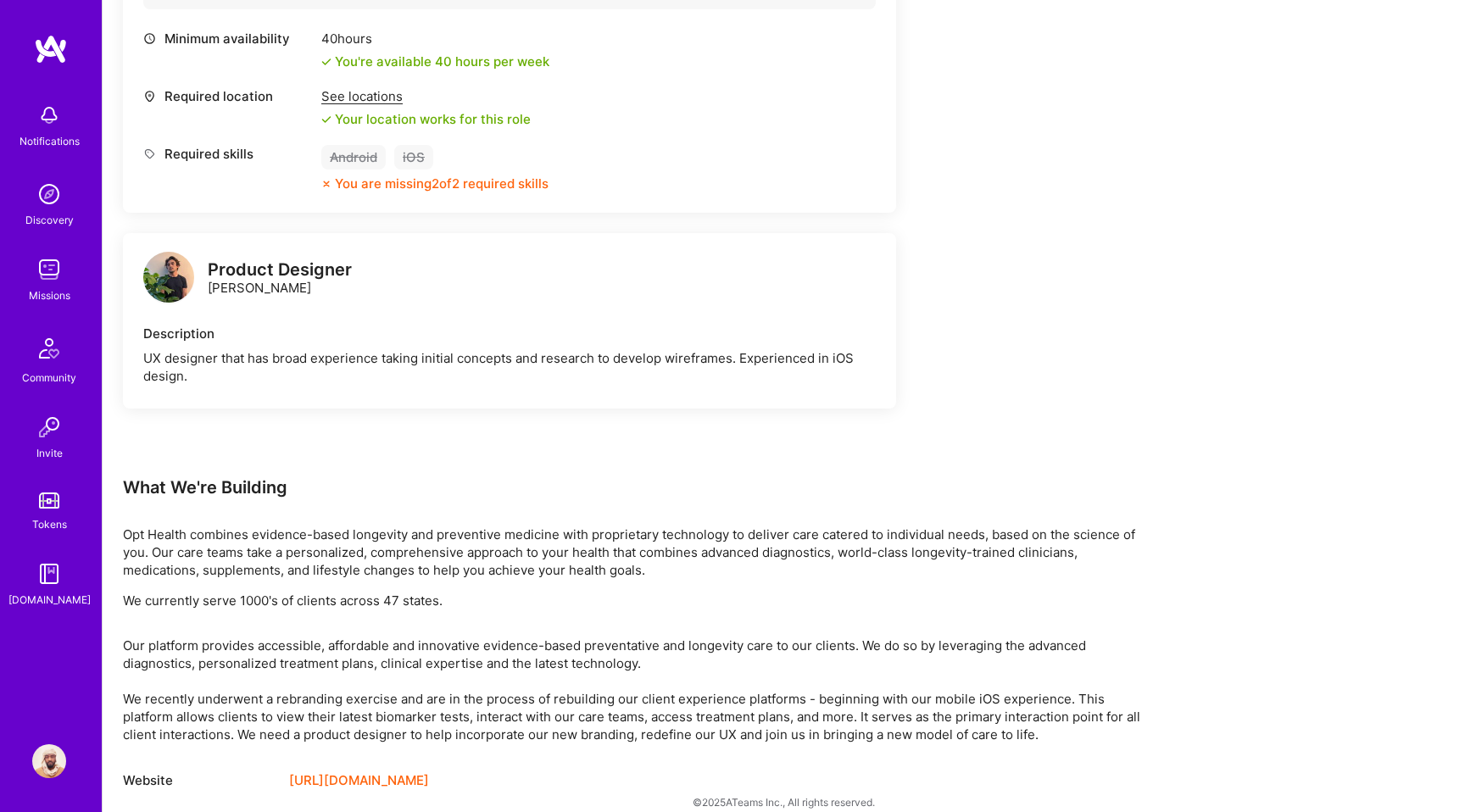
scroll to position [707, 0]
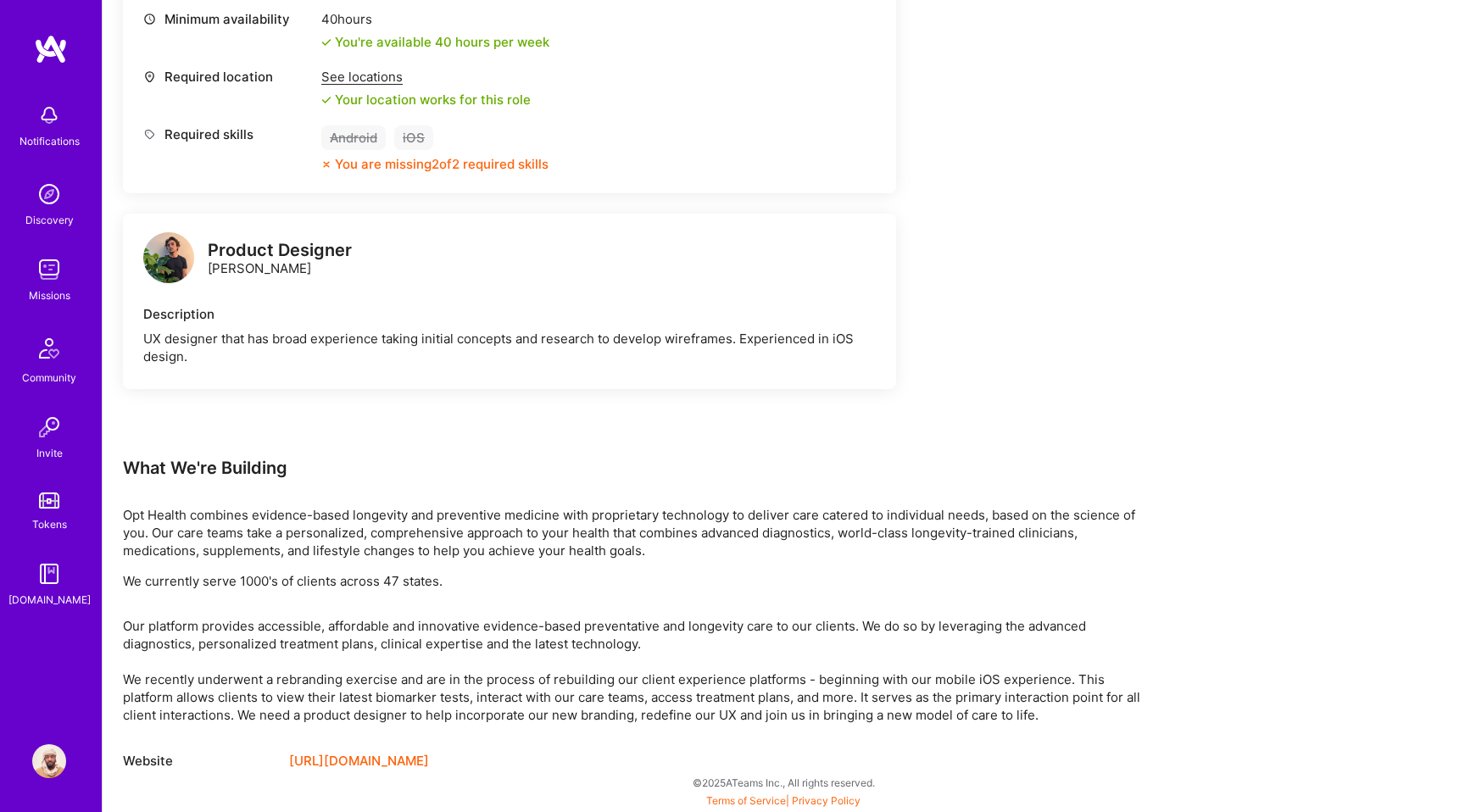
click at [350, 758] on link "[URL][DOMAIN_NAME]" at bounding box center [359, 761] width 140 height 20
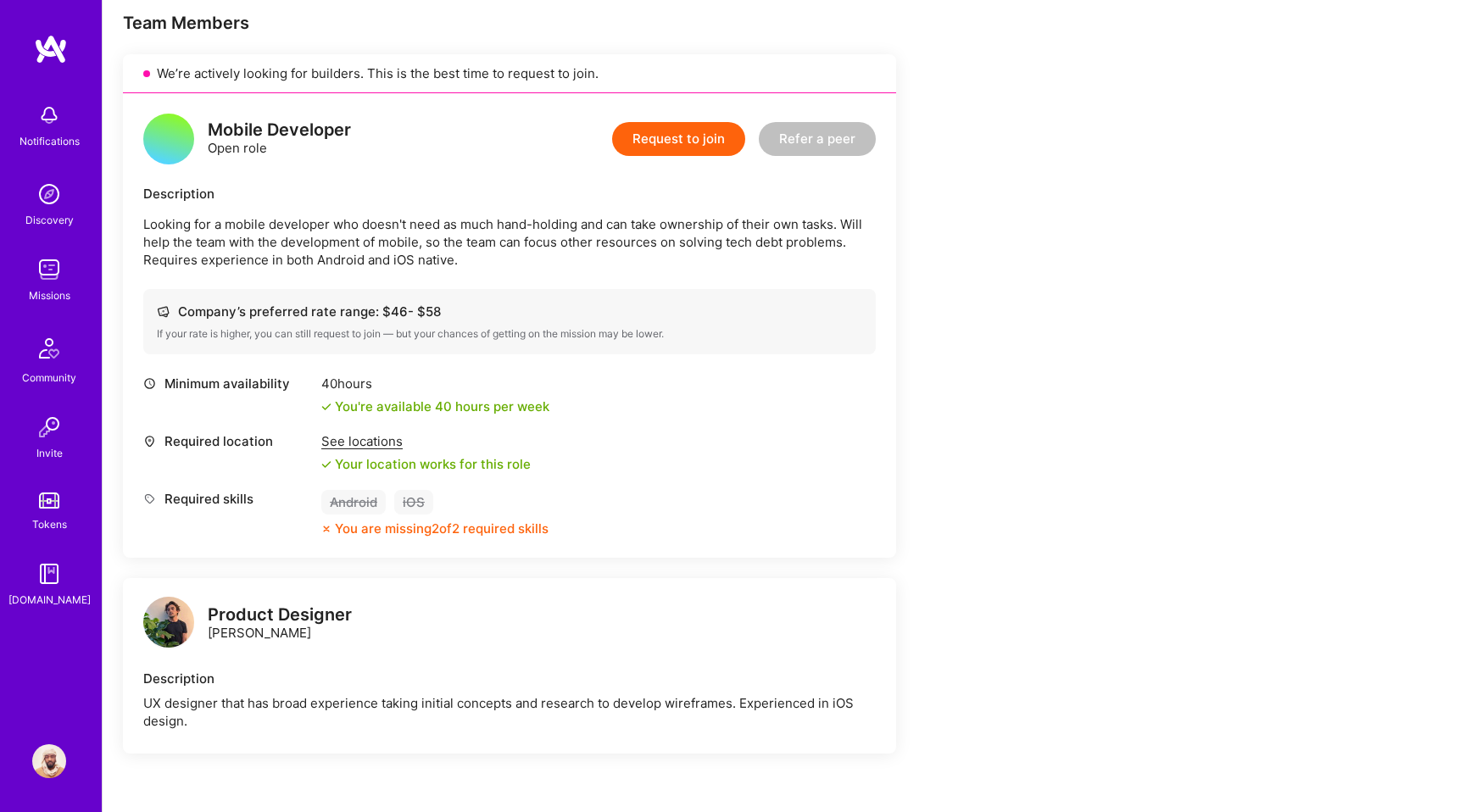
scroll to position [338, 0]
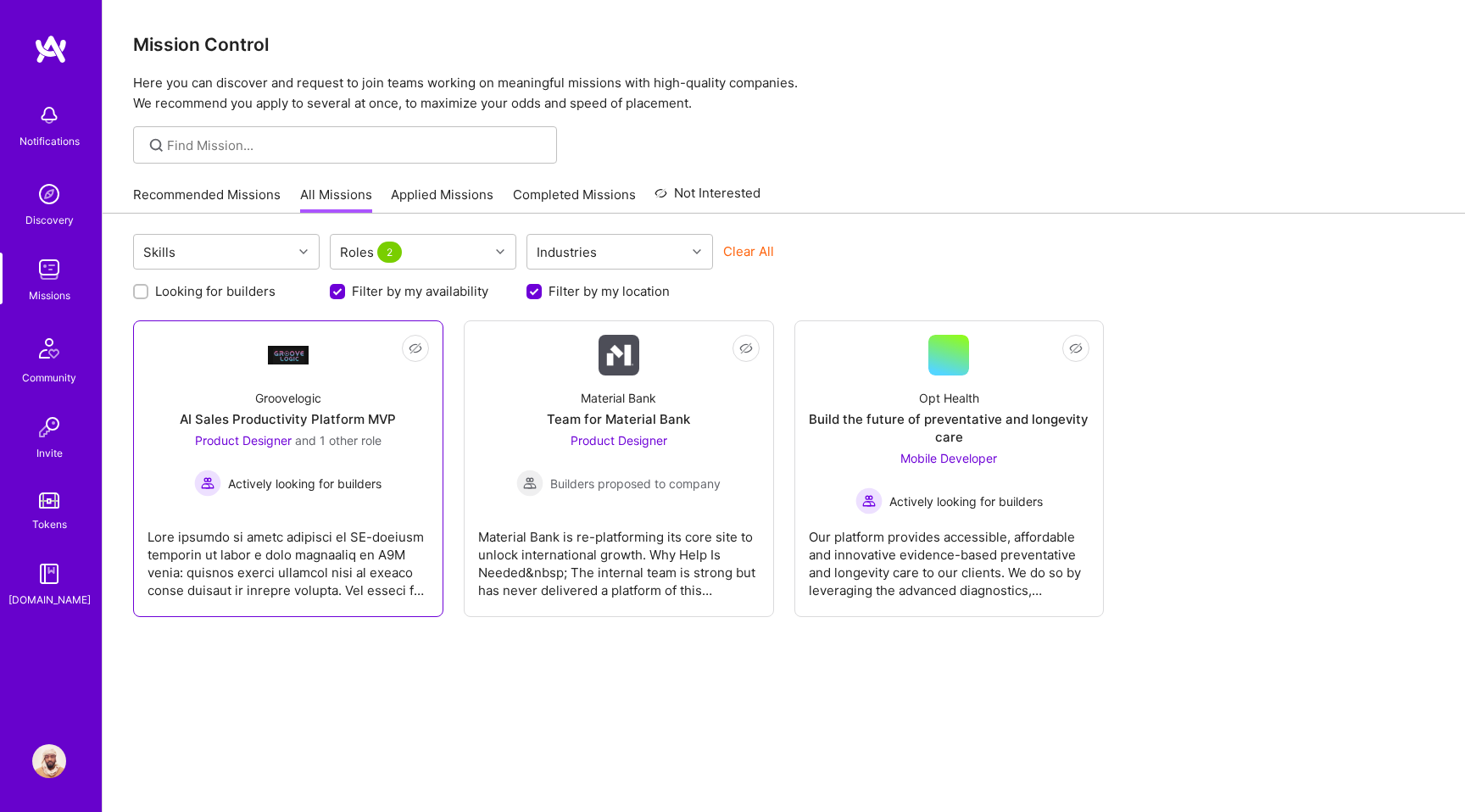
click at [322, 406] on div "Groovelogic AI Sales Productivity Platform MVP Product Designer and 1 other rol…" at bounding box center [288, 436] width 281 height 122
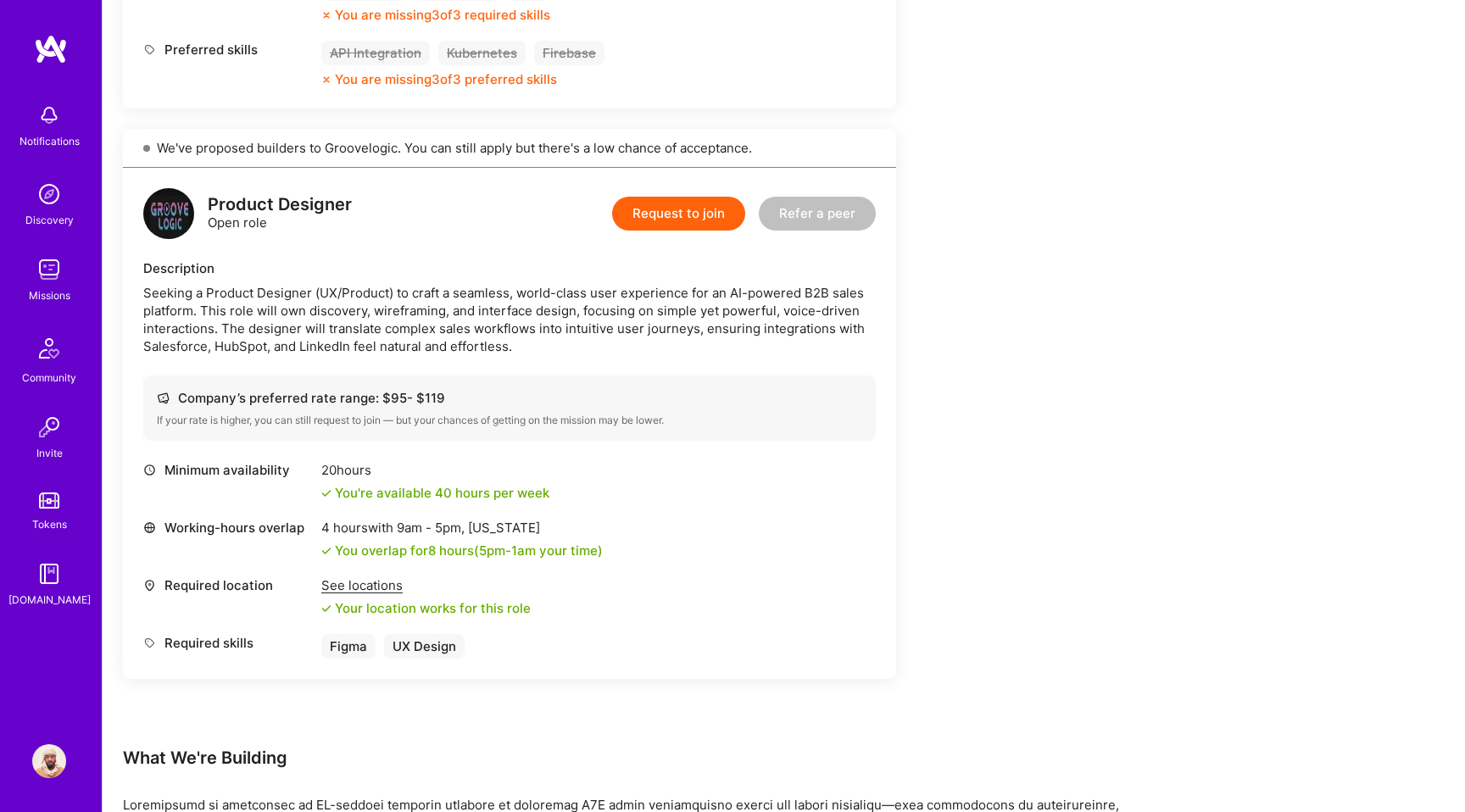
scroll to position [931, 0]
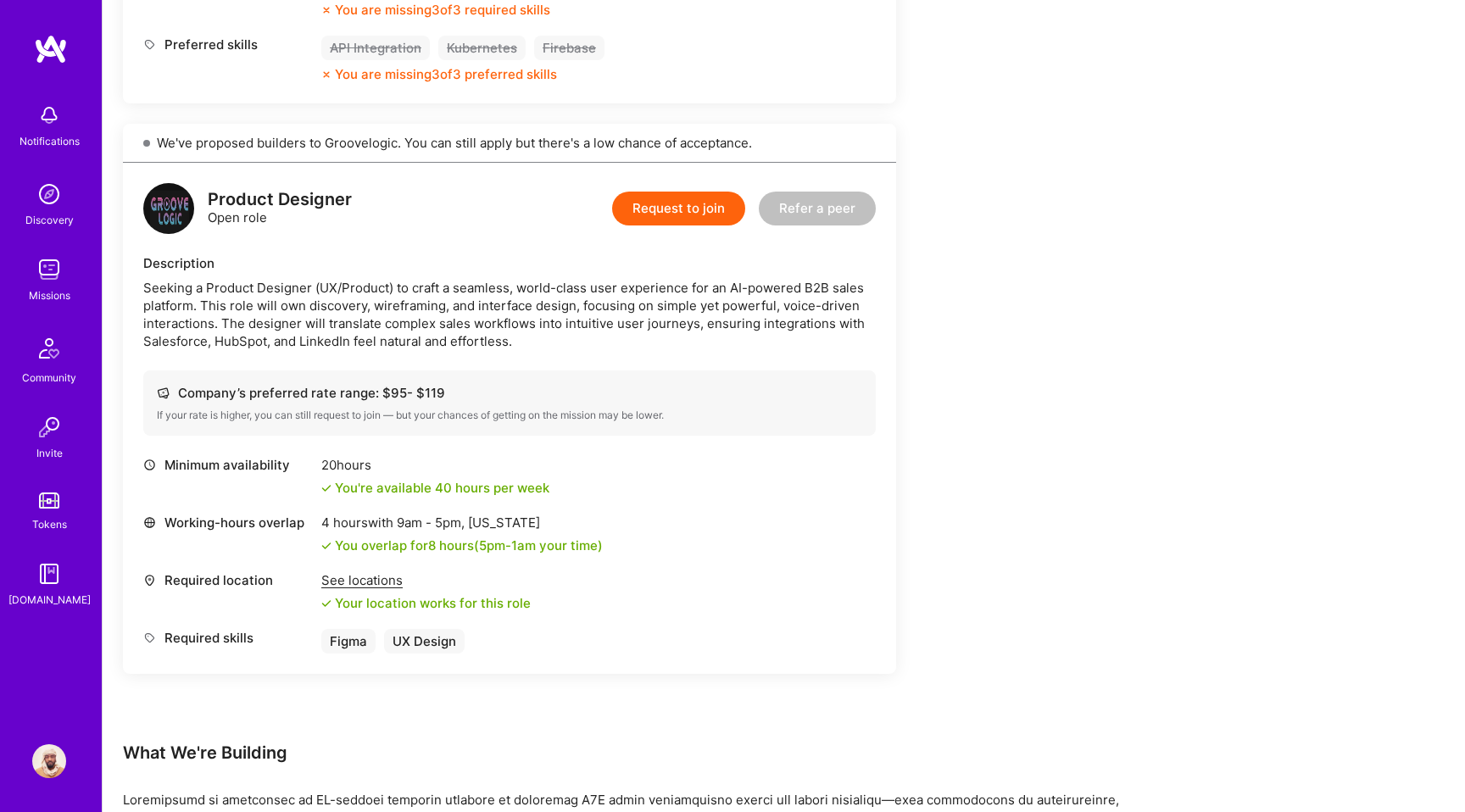
click at [685, 207] on button "Request to join" at bounding box center [678, 208] width 133 height 34
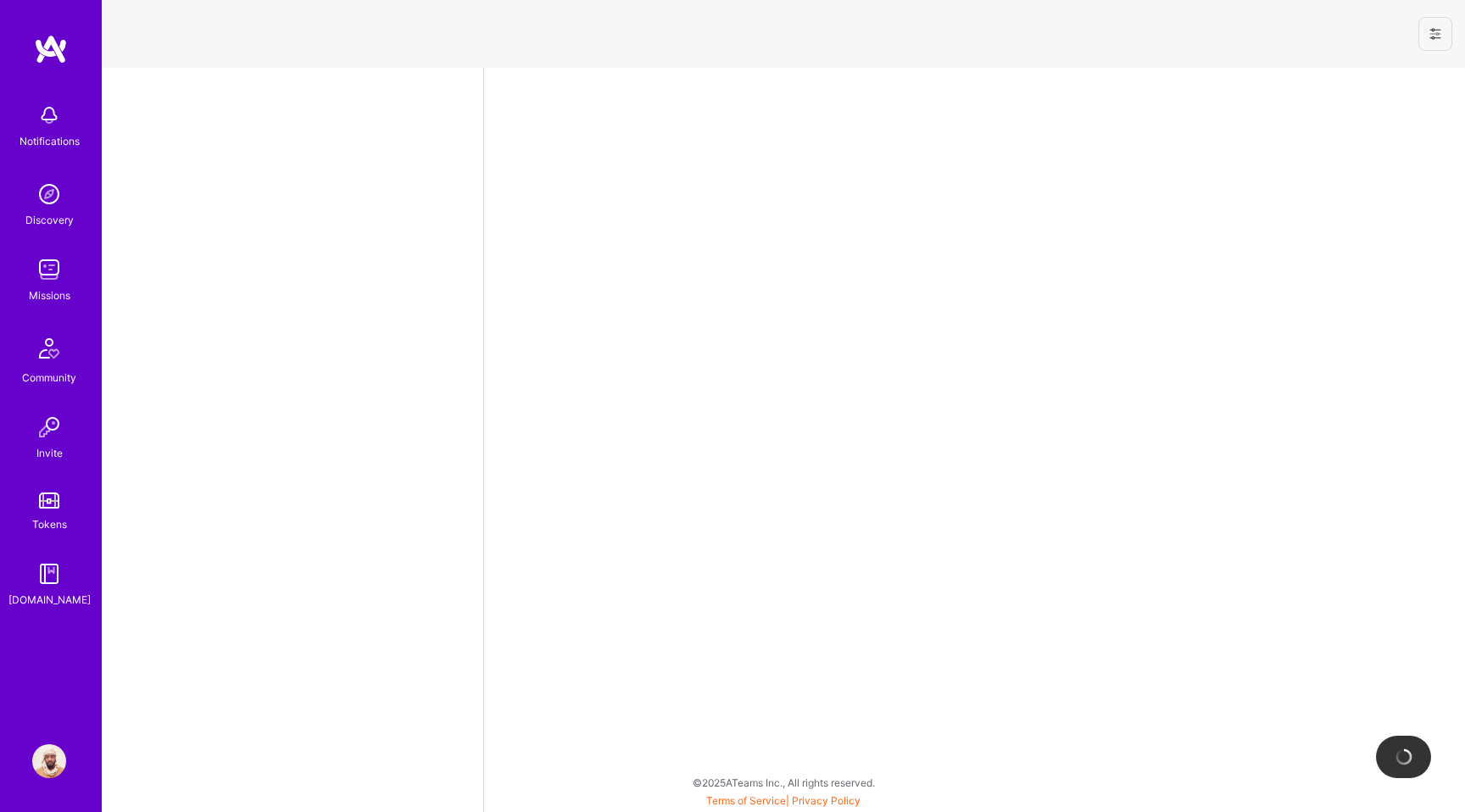
select select "AE"
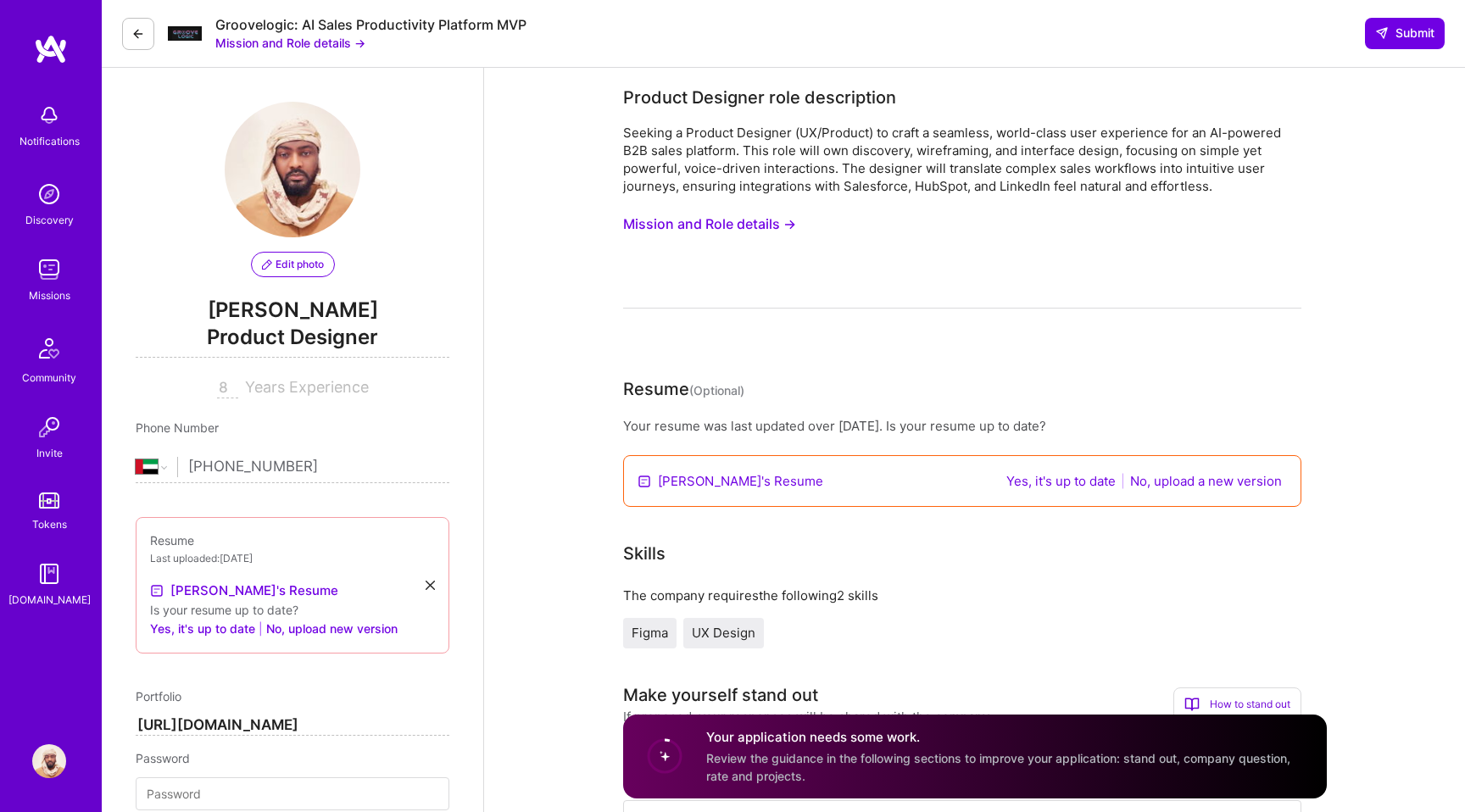
click at [1174, 482] on button "No, upload a new version" at bounding box center [1207, 481] width 162 height 20
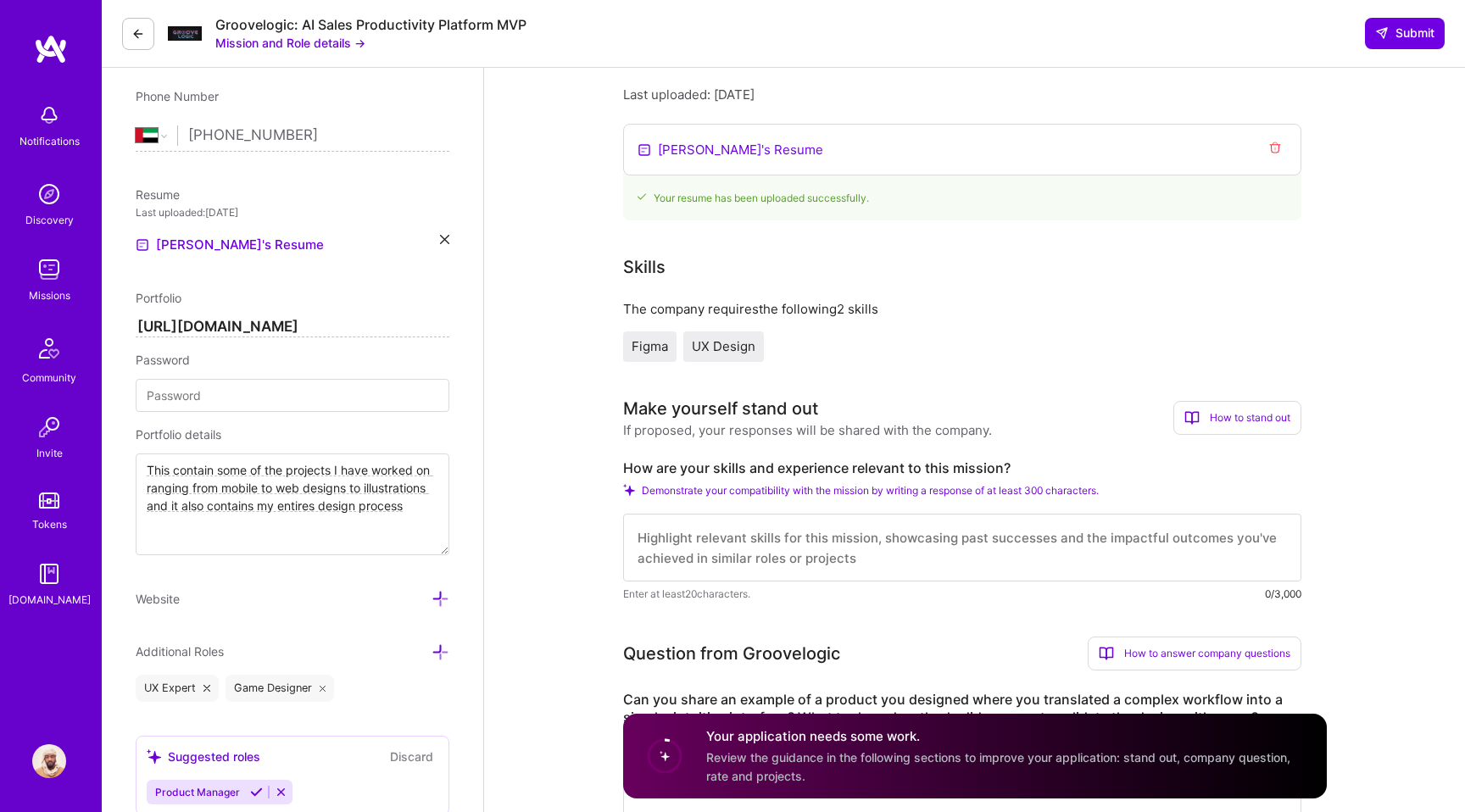
scroll to position [332, 0]
click at [313, 323] on input "[URL][DOMAIN_NAME]" at bounding box center [292, 326] width 313 height 20
paste input "[DOMAIN_NAME]/"
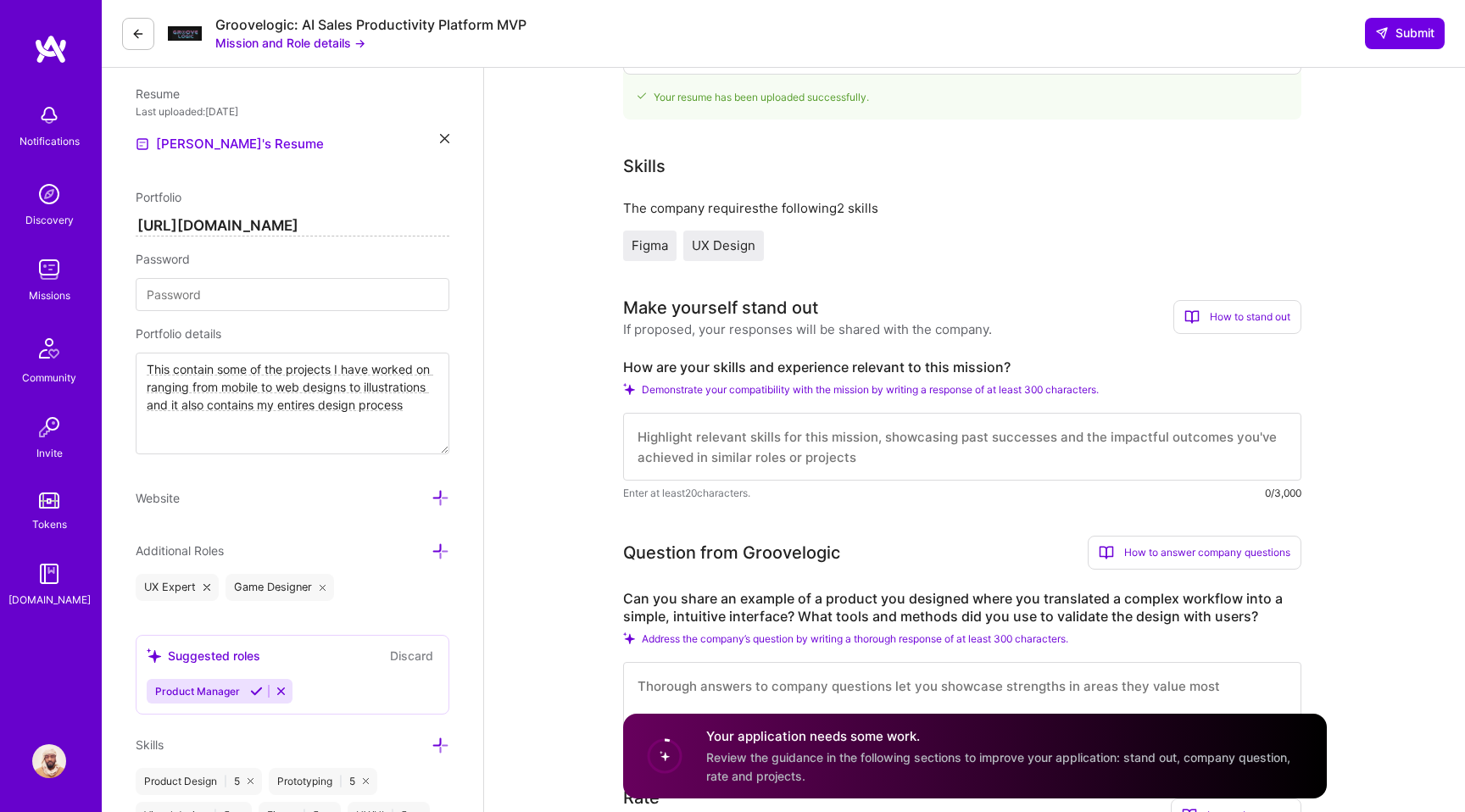
scroll to position [445, 0]
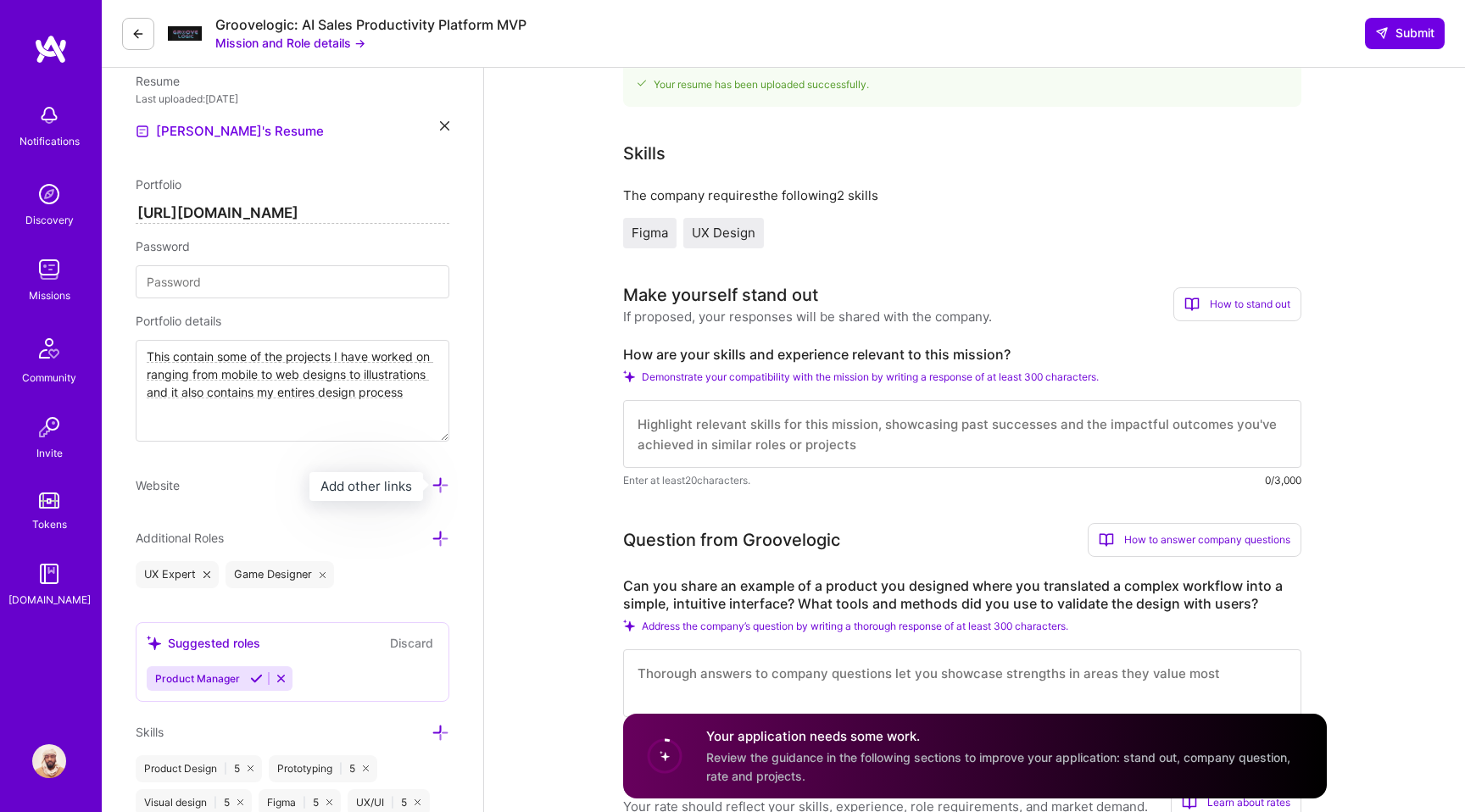
type input "[URL][DOMAIN_NAME]"
click at [435, 482] on icon at bounding box center [440, 486] width 18 height 18
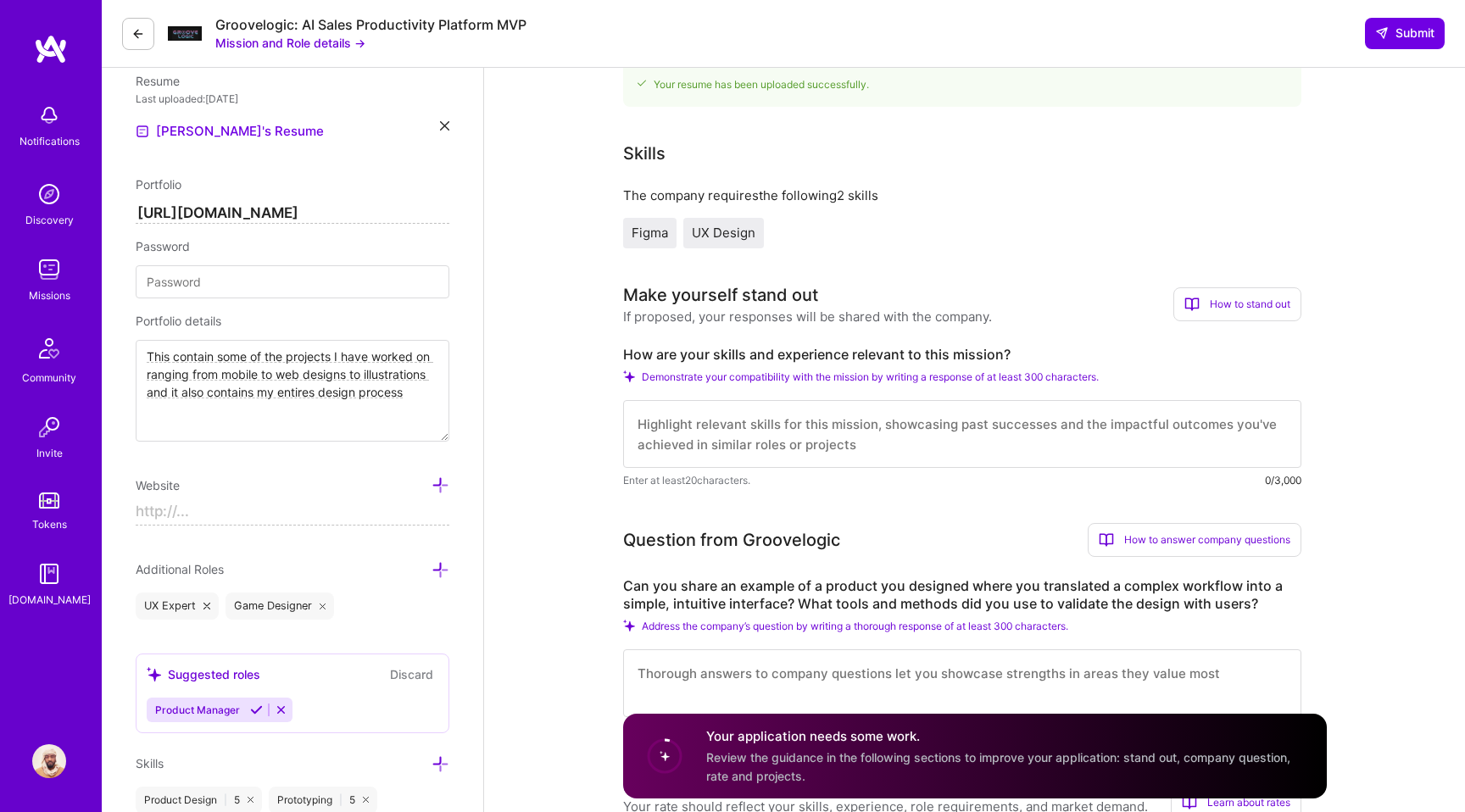
click at [206, 505] on input at bounding box center [292, 512] width 313 height 27
paste input "[URL][DOMAIN_NAME]"
type input "[URL][DOMAIN_NAME]"
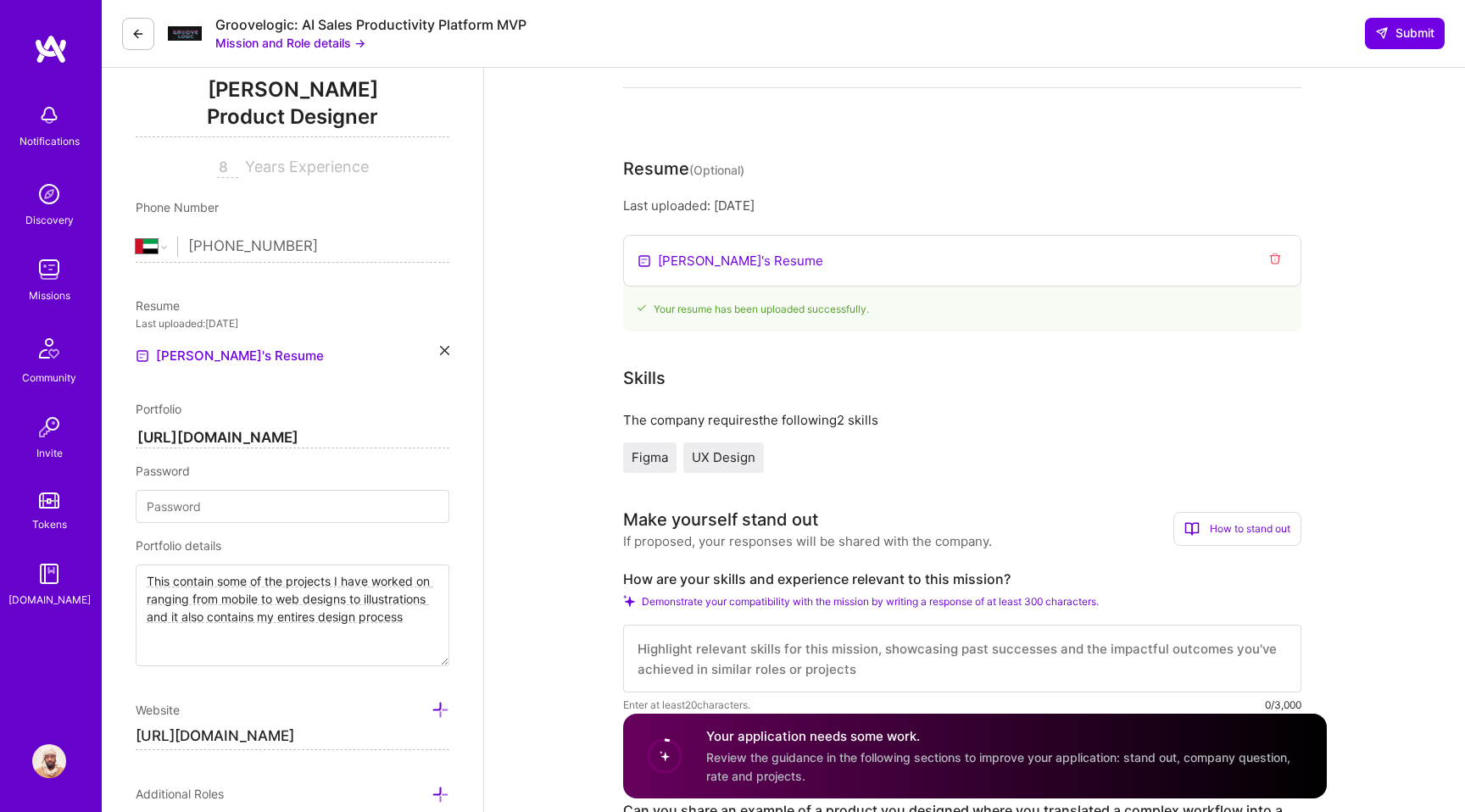
scroll to position [151, 0]
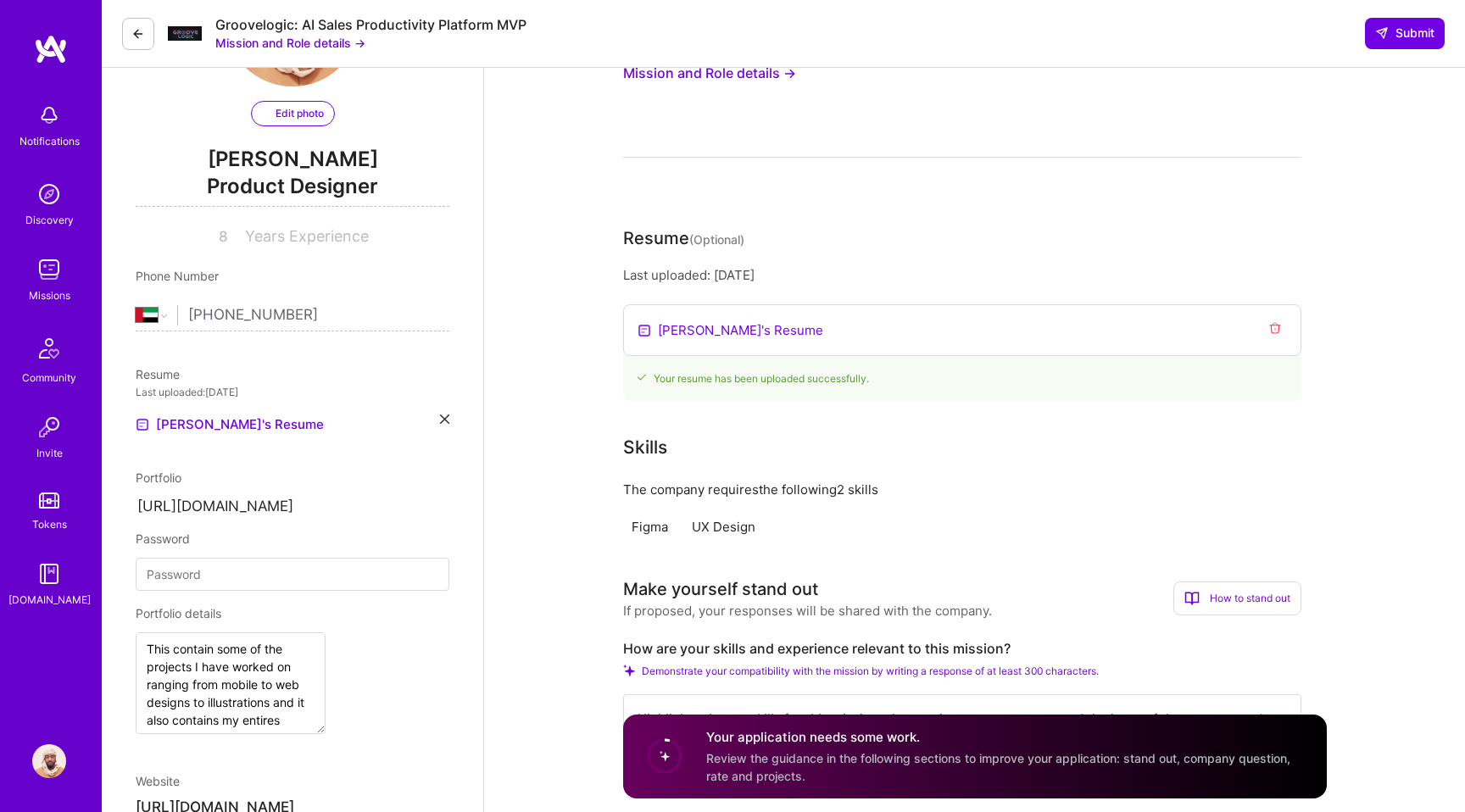
select select "AE"
